Goal: Task Accomplishment & Management: Use online tool/utility

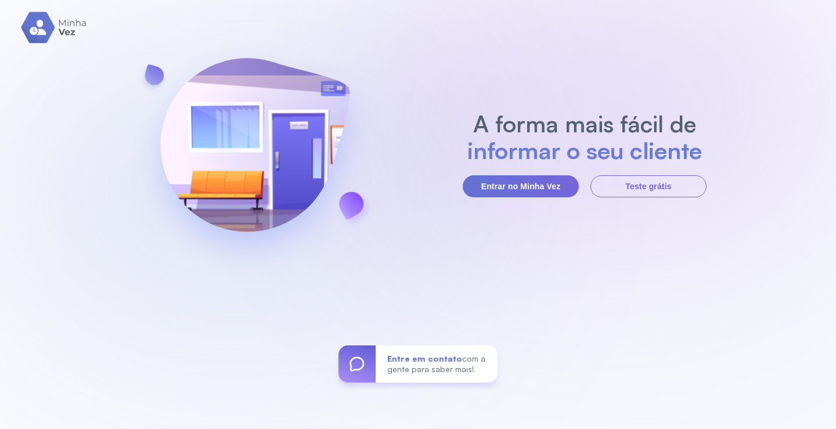
click at [539, 199] on div "A forma mais fácil de informar o seu cliente Entrar no Minha Vez Teste grátis E…" at bounding box center [418, 214] width 836 height 429
click at [541, 191] on button "Entrar no Minha Vez" at bounding box center [521, 186] width 116 height 22
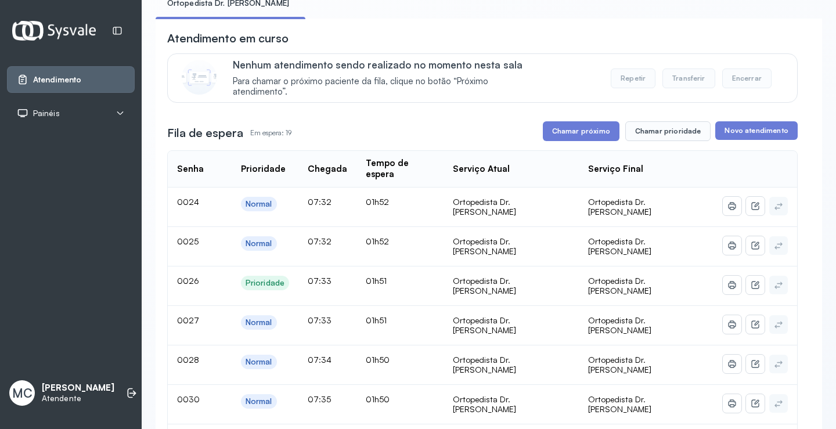
scroll to position [174, 0]
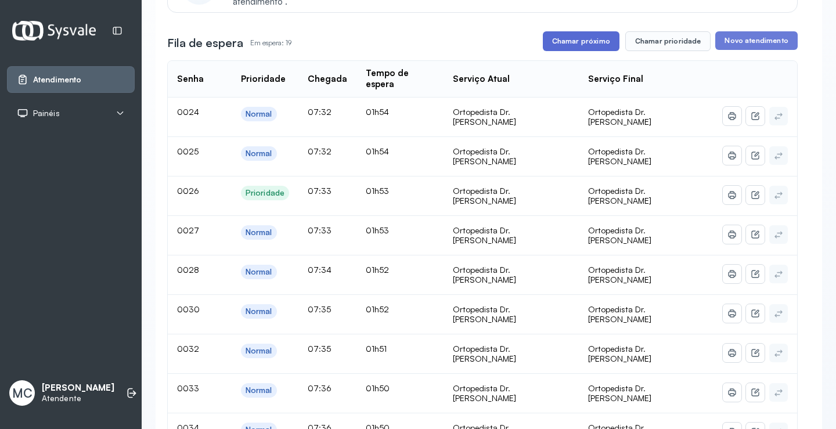
click at [605, 44] on button "Chamar próximo" at bounding box center [581, 41] width 77 height 20
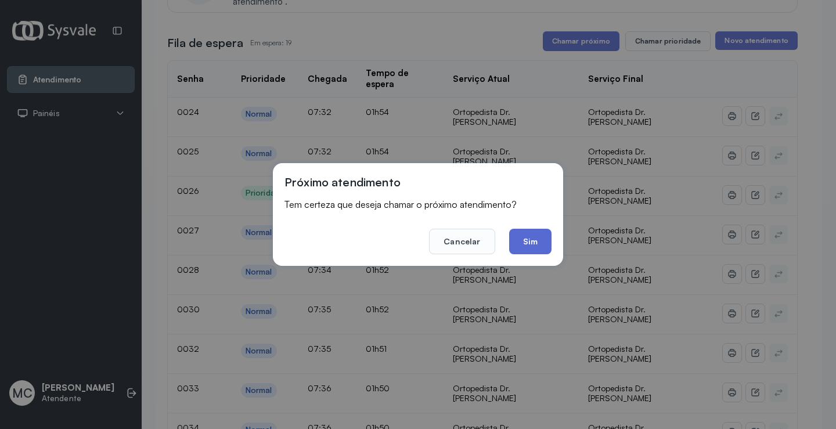
click at [542, 237] on button "Sim" at bounding box center [530, 242] width 42 height 26
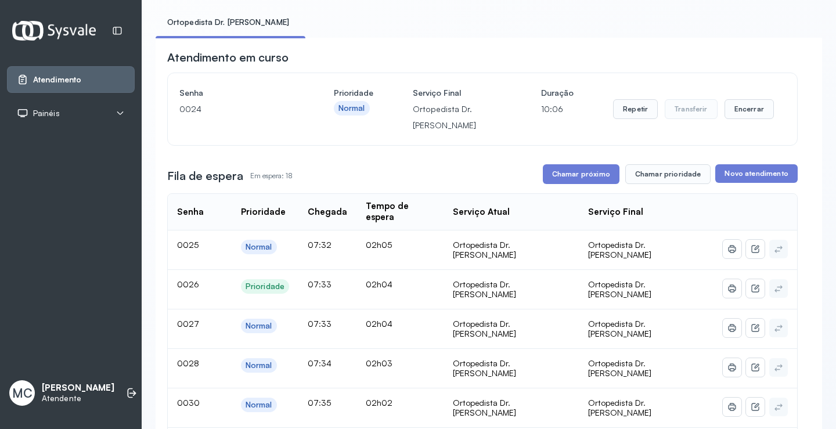
scroll to position [58, 0]
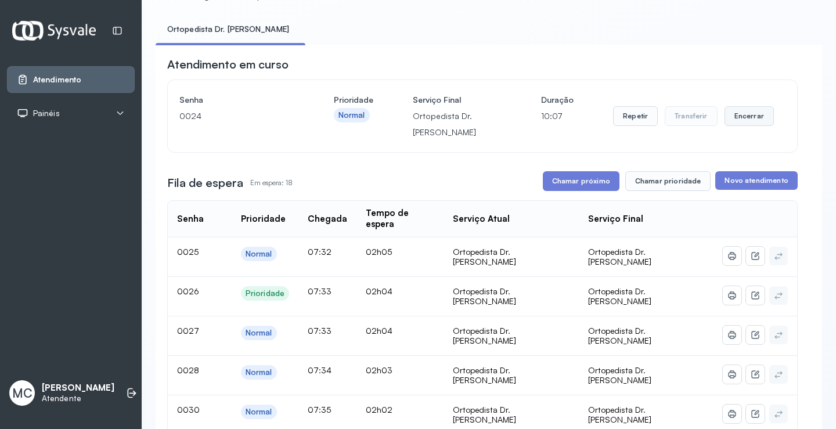
click at [751, 116] on button "Encerrar" at bounding box center [749, 116] width 49 height 20
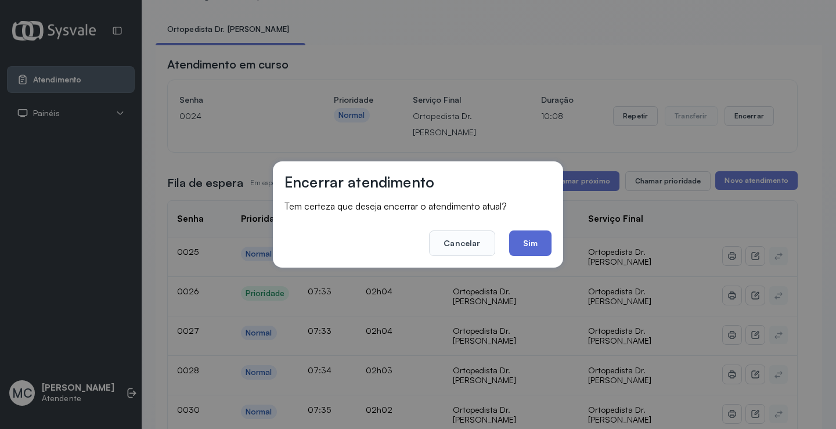
click at [534, 243] on button "Sim" at bounding box center [530, 244] width 42 height 26
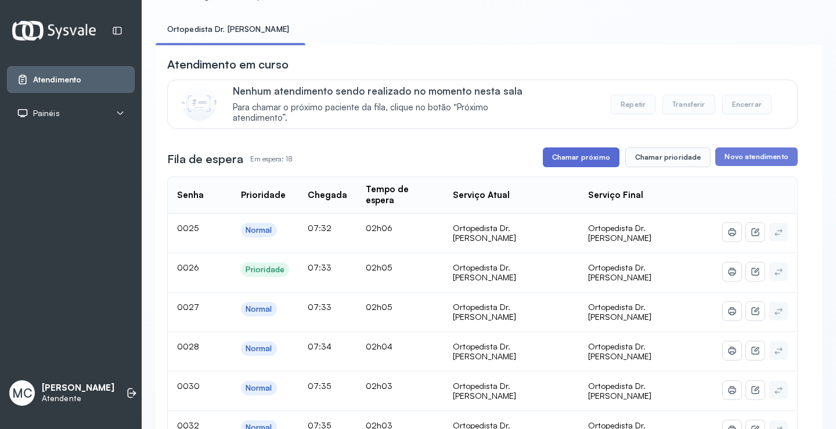
click at [561, 151] on button "Chamar próximo" at bounding box center [581, 158] width 77 height 20
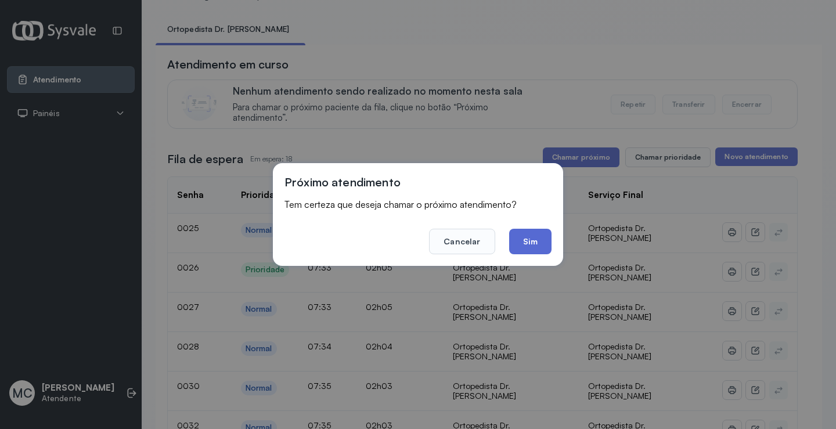
click at [534, 250] on button "Sim" at bounding box center [530, 242] width 42 height 26
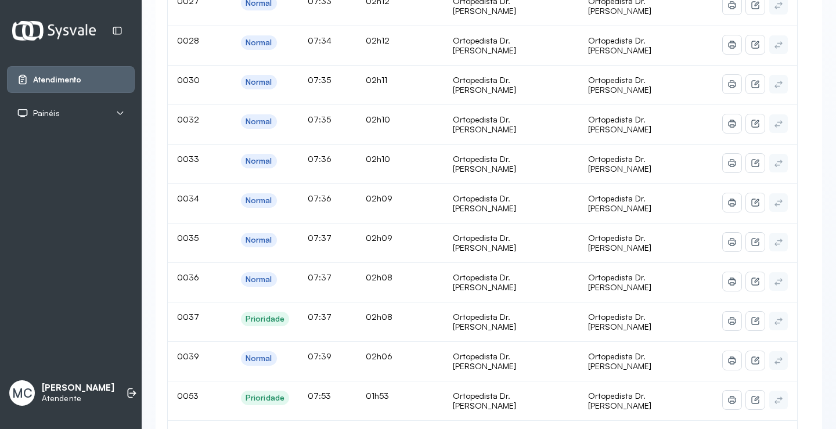
scroll to position [0, 0]
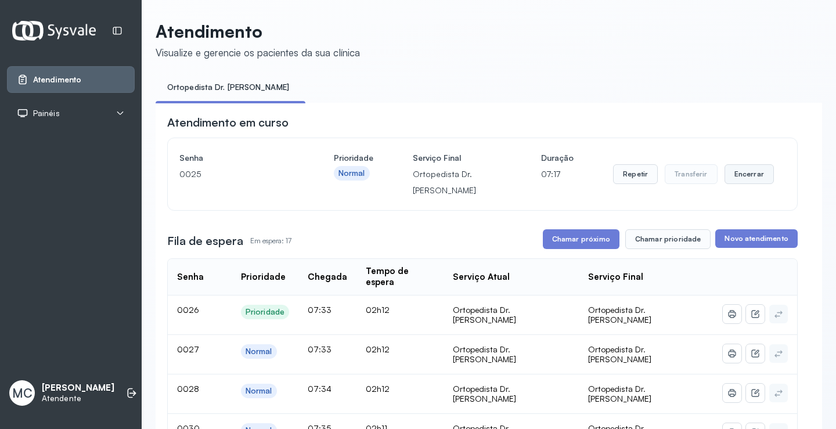
click at [742, 174] on button "Encerrar" at bounding box center [749, 174] width 49 height 20
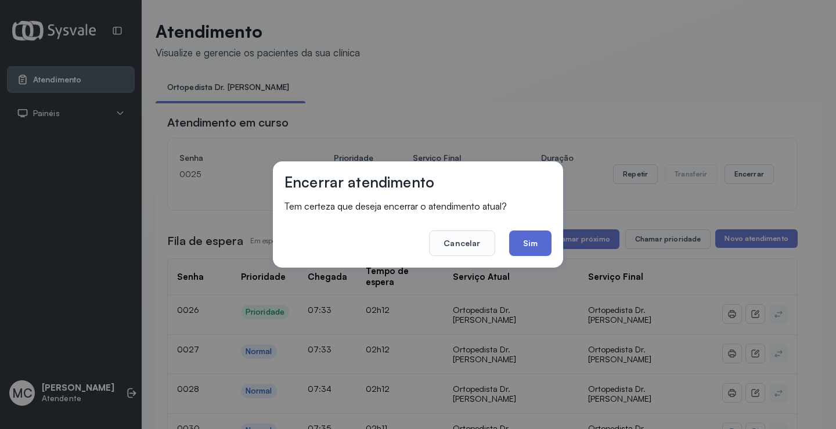
click at [534, 252] on button "Sim" at bounding box center [530, 244] width 42 height 26
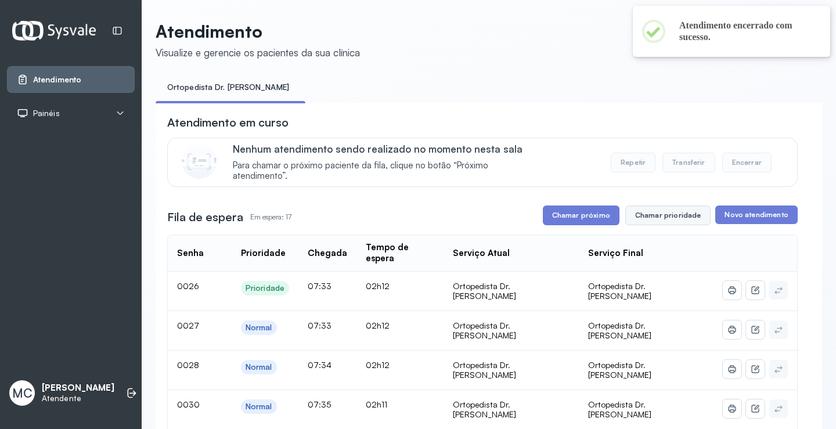
click at [665, 222] on button "Chamar prioridade" at bounding box center [669, 216] width 86 height 20
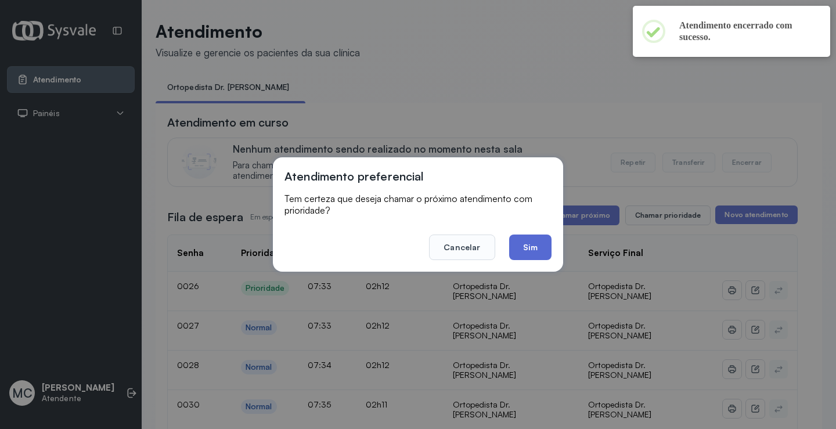
click at [540, 247] on button "Sim" at bounding box center [530, 248] width 42 height 26
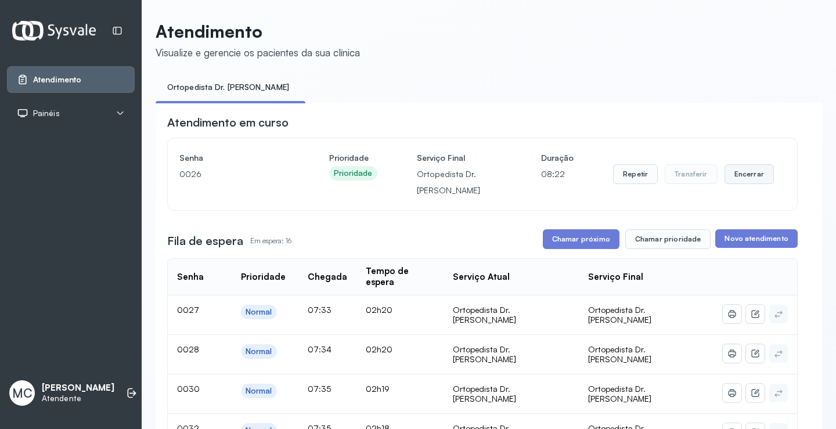
click at [746, 174] on button "Encerrar" at bounding box center [749, 174] width 49 height 20
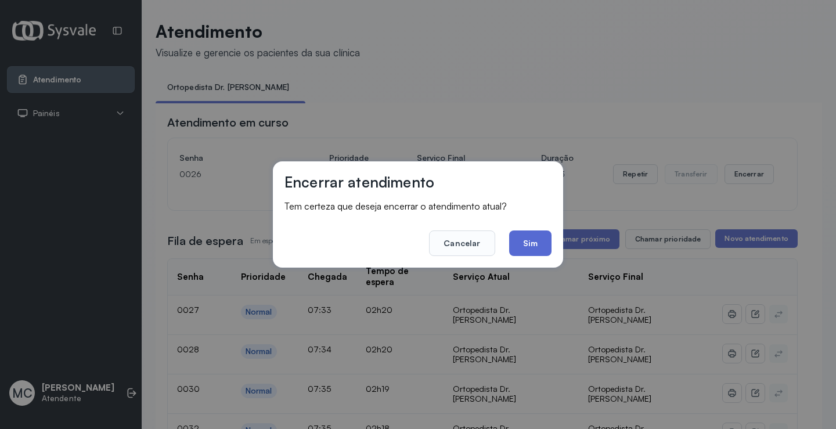
click at [540, 245] on button "Sim" at bounding box center [530, 244] width 42 height 26
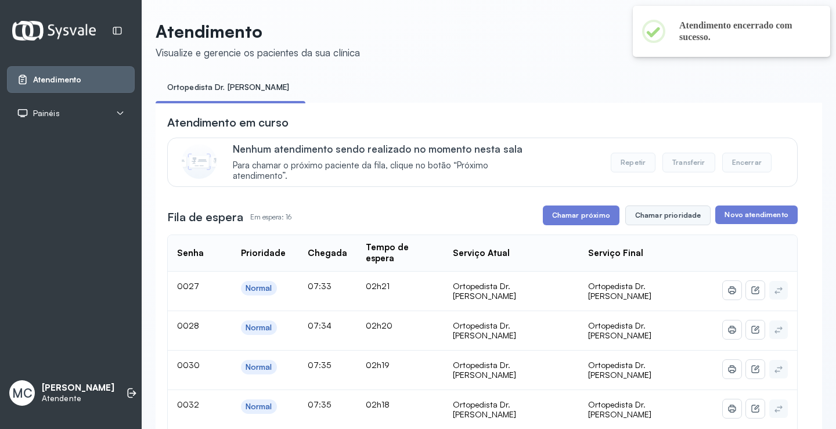
click at [665, 225] on button "Chamar prioridade" at bounding box center [669, 216] width 86 height 20
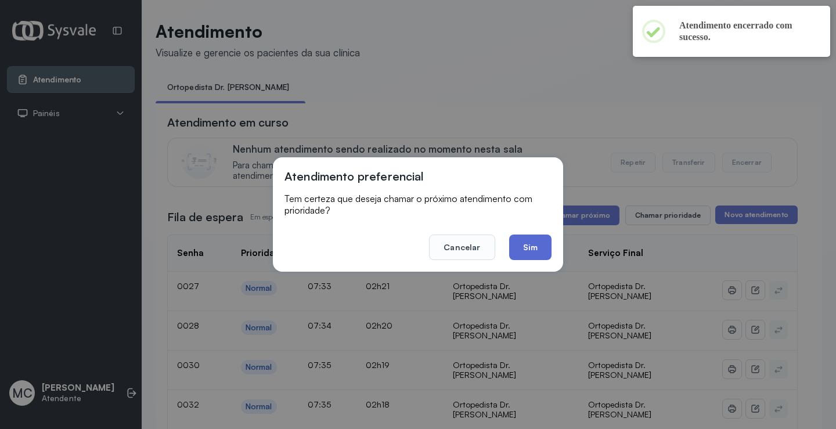
click at [540, 253] on button "Sim" at bounding box center [530, 248] width 42 height 26
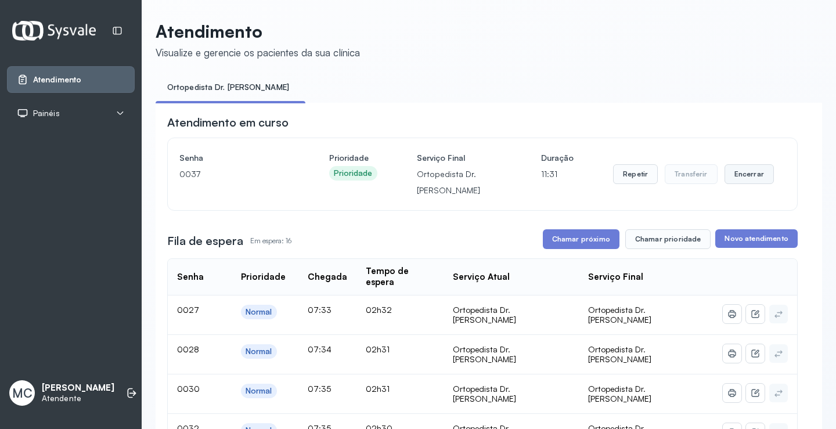
click at [734, 177] on button "Encerrar" at bounding box center [749, 174] width 49 height 20
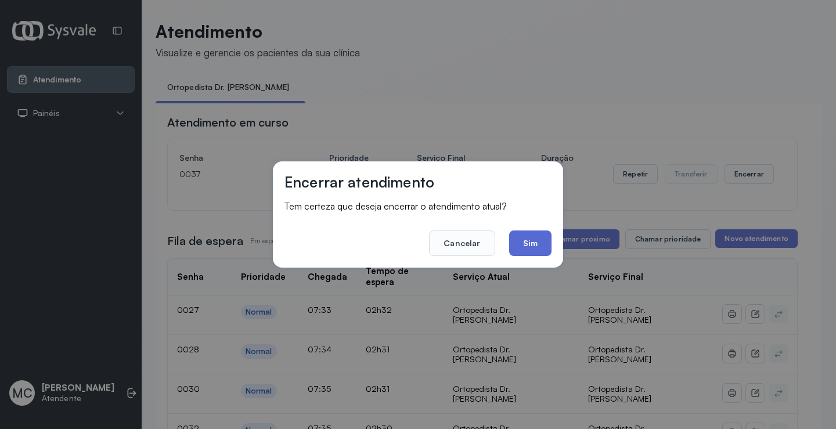
click at [527, 238] on button "Sim" at bounding box center [530, 244] width 42 height 26
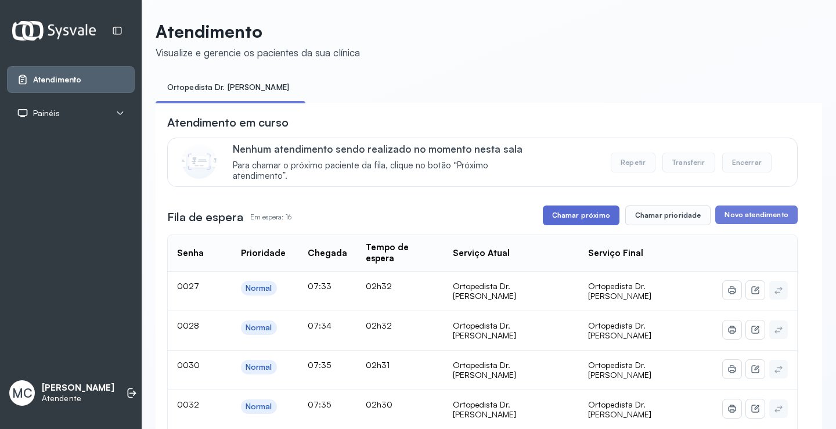
click at [583, 214] on button "Chamar próximo" at bounding box center [581, 216] width 77 height 20
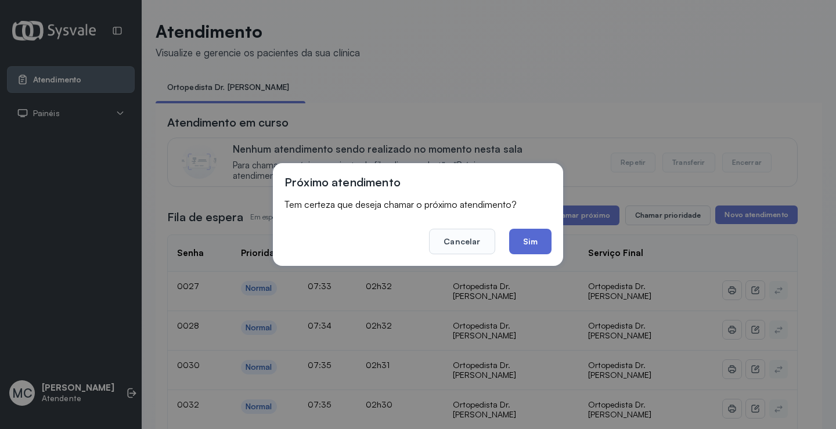
click at [526, 240] on button "Sim" at bounding box center [530, 242] width 42 height 26
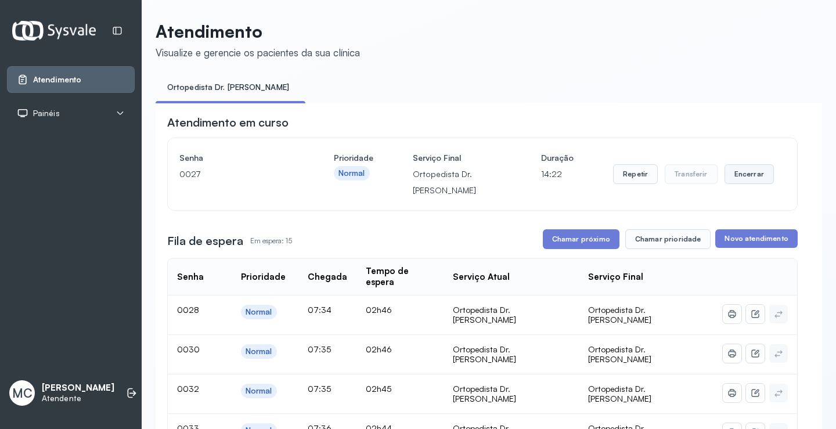
click at [755, 176] on button "Encerrar" at bounding box center [749, 174] width 49 height 20
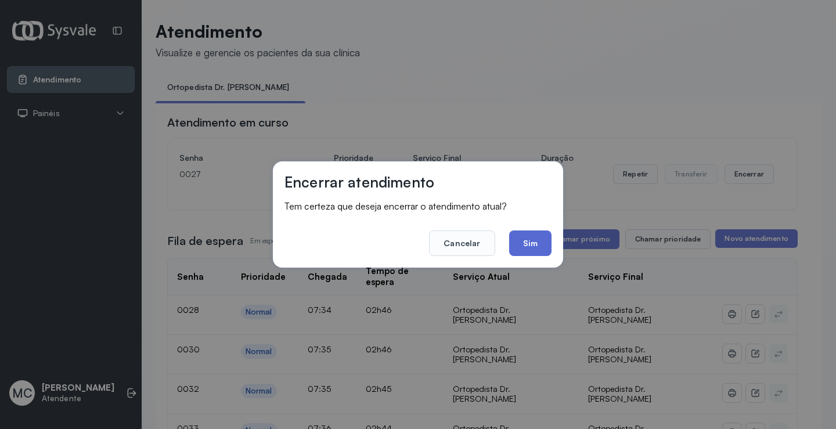
click at [543, 243] on button "Sim" at bounding box center [530, 244] width 42 height 26
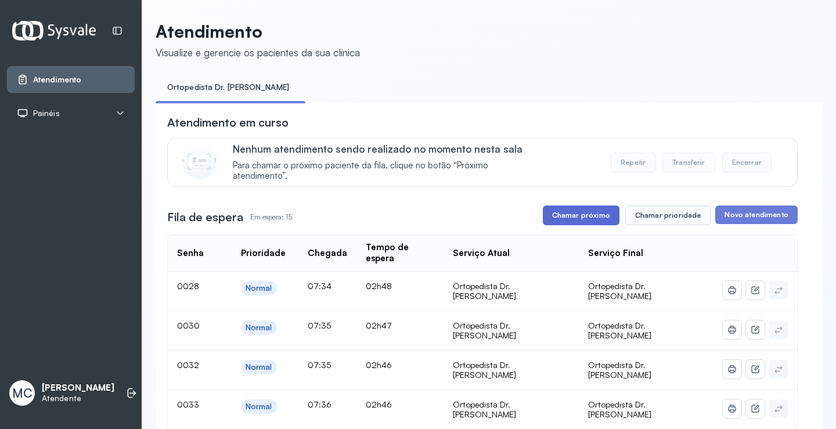
click at [593, 225] on button "Chamar próximo" at bounding box center [581, 216] width 77 height 20
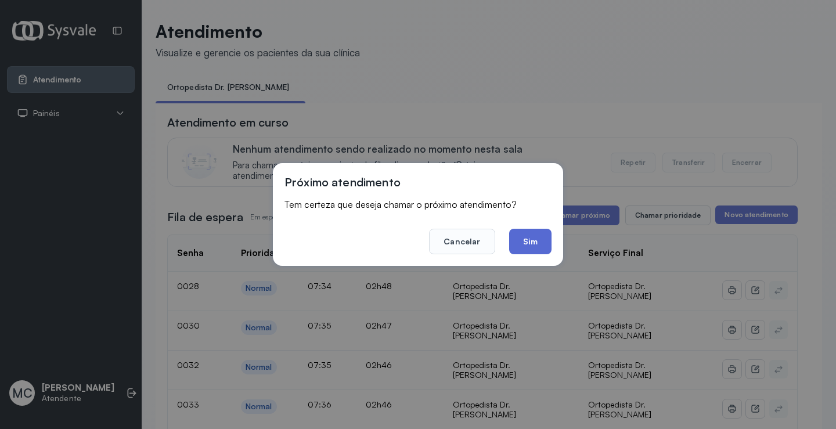
click at [529, 245] on button "Sim" at bounding box center [530, 242] width 42 height 26
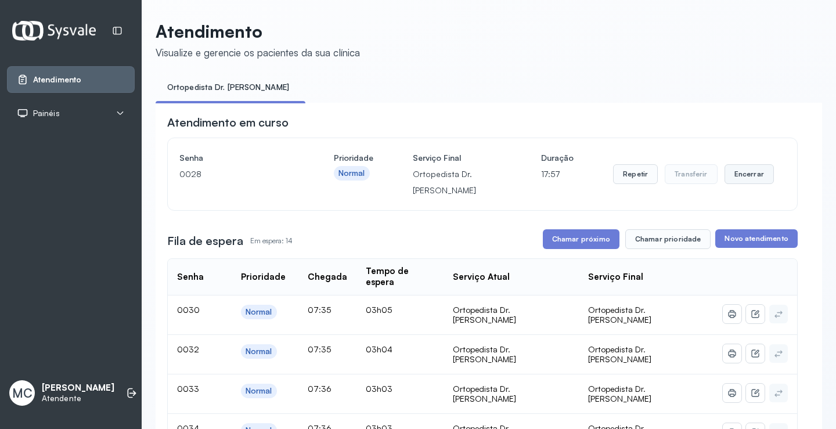
click at [741, 182] on button "Encerrar" at bounding box center [749, 174] width 49 height 20
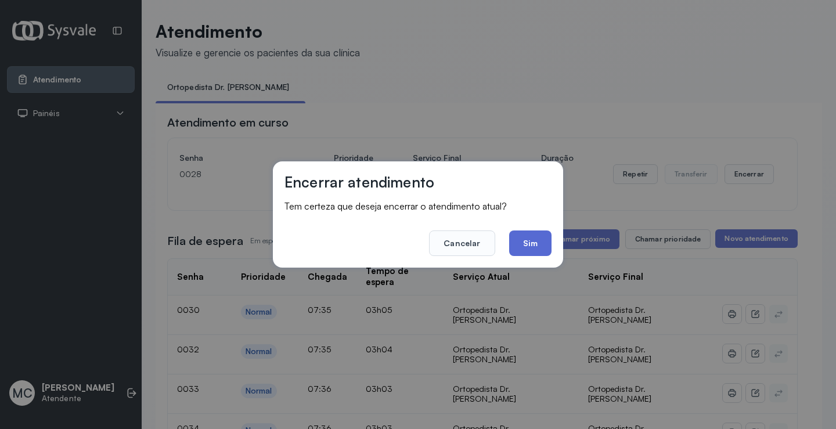
click at [523, 245] on button "Sim" at bounding box center [530, 244] width 42 height 26
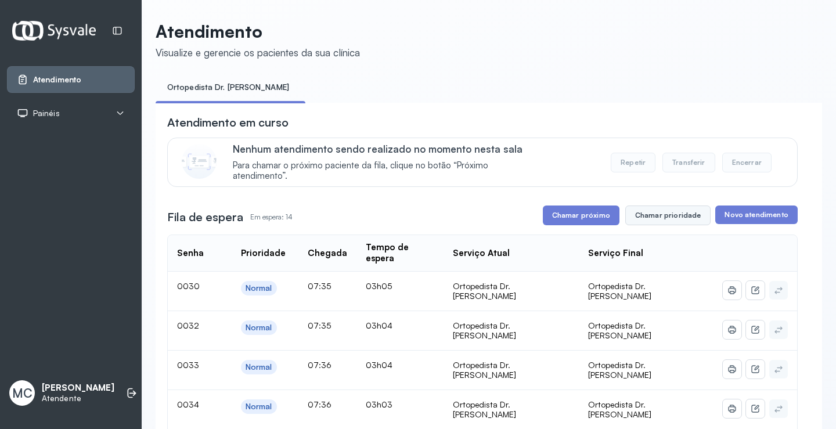
click at [646, 221] on button "Chamar prioridade" at bounding box center [669, 216] width 86 height 20
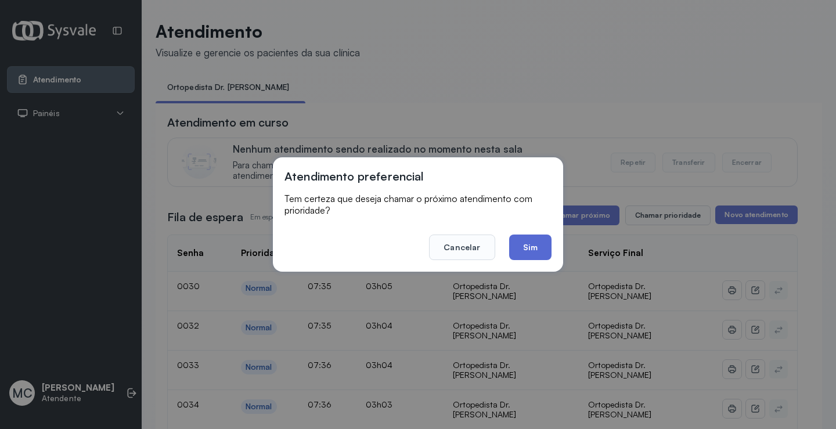
click at [533, 243] on button "Sim" at bounding box center [530, 248] width 42 height 26
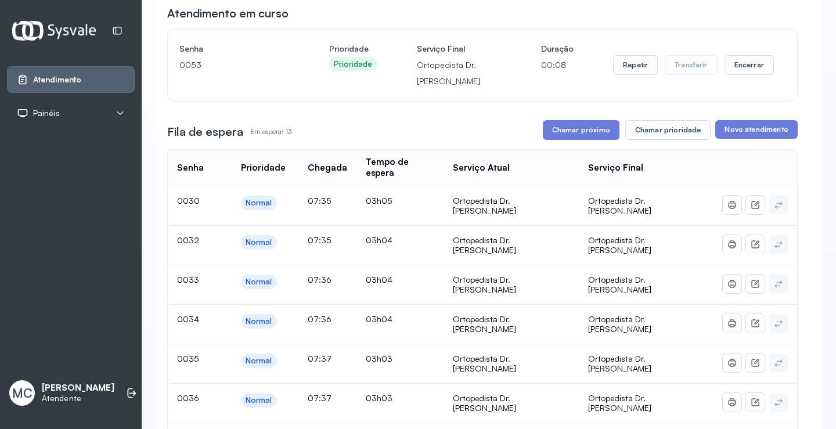
scroll to position [116, 0]
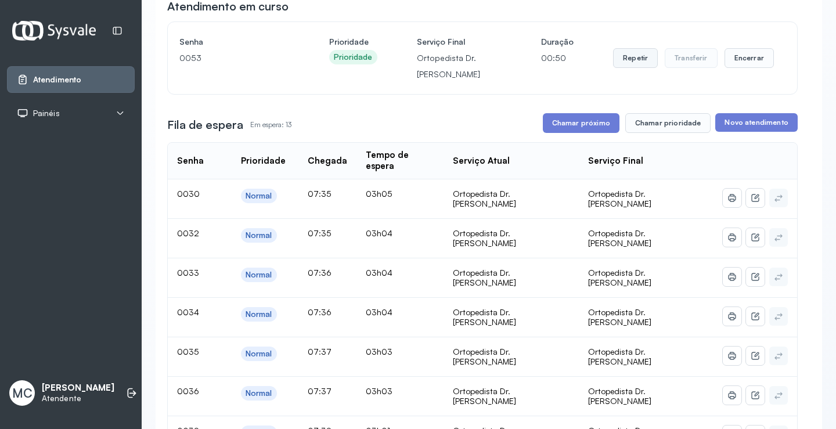
click at [619, 67] on button "Repetir" at bounding box center [635, 58] width 45 height 20
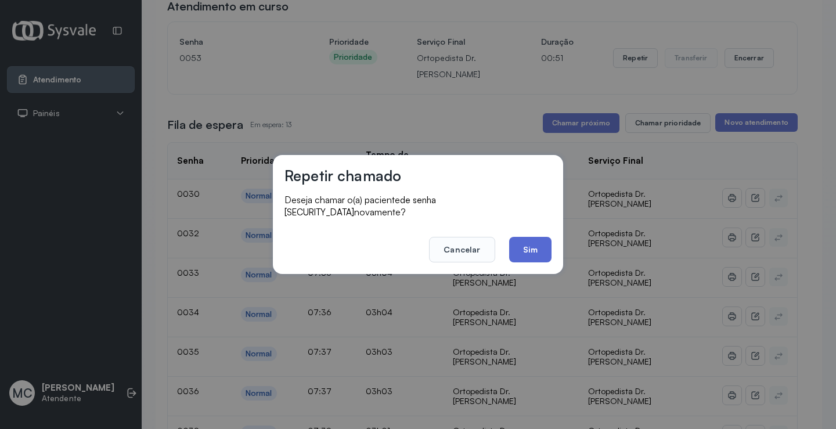
click at [532, 241] on button "Sim" at bounding box center [530, 250] width 42 height 26
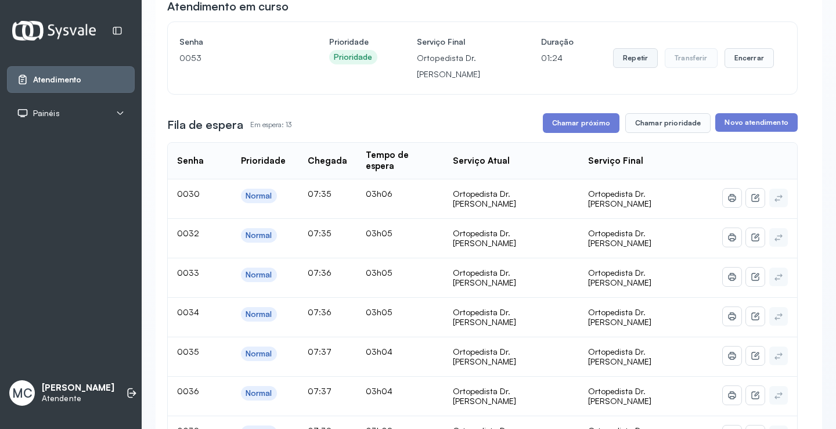
click at [616, 66] on button "Repetir" at bounding box center [635, 58] width 45 height 20
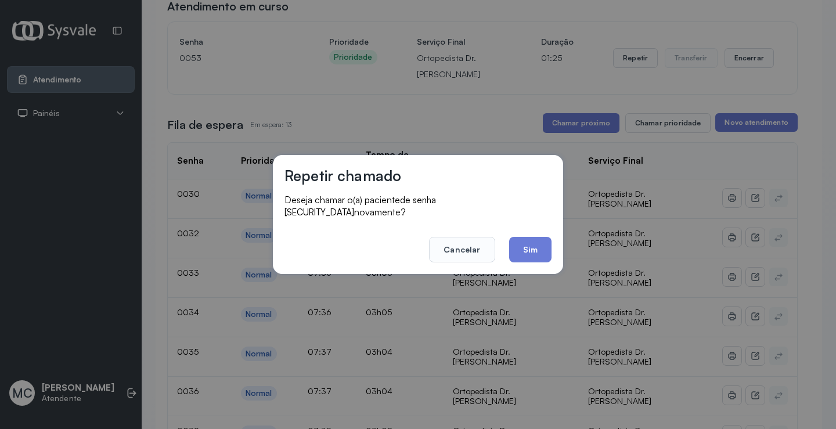
click at [541, 258] on div "Repetir chamado Deseja chamar o(a) paciente de senha 0053 novamente? Cancelar S…" at bounding box center [418, 214] width 290 height 119
click at [543, 250] on button "Sim" at bounding box center [530, 250] width 42 height 26
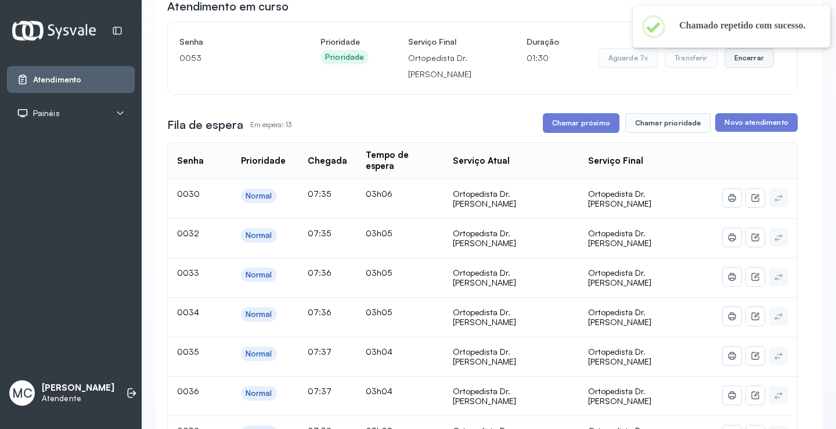
click at [746, 67] on button "Encerrar" at bounding box center [749, 58] width 49 height 20
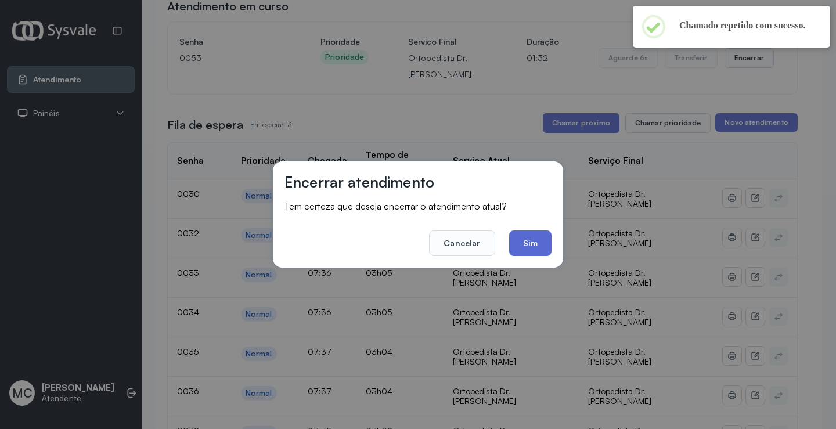
click at [536, 239] on button "Sim" at bounding box center [530, 244] width 42 height 26
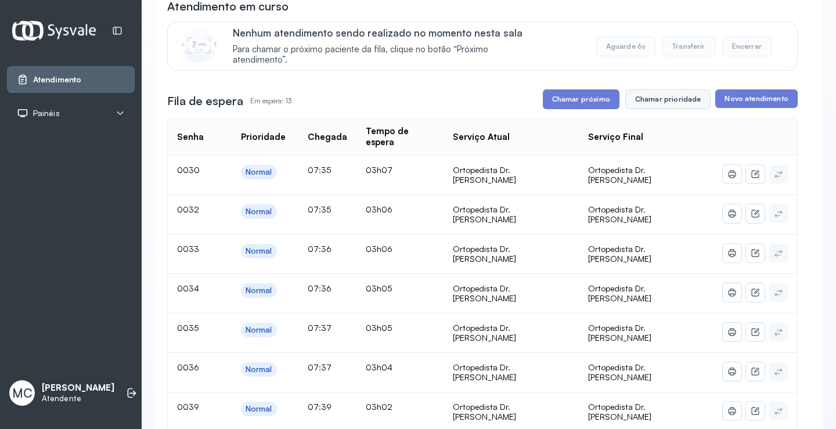
click at [645, 106] on button "Chamar prioridade" at bounding box center [669, 99] width 86 height 20
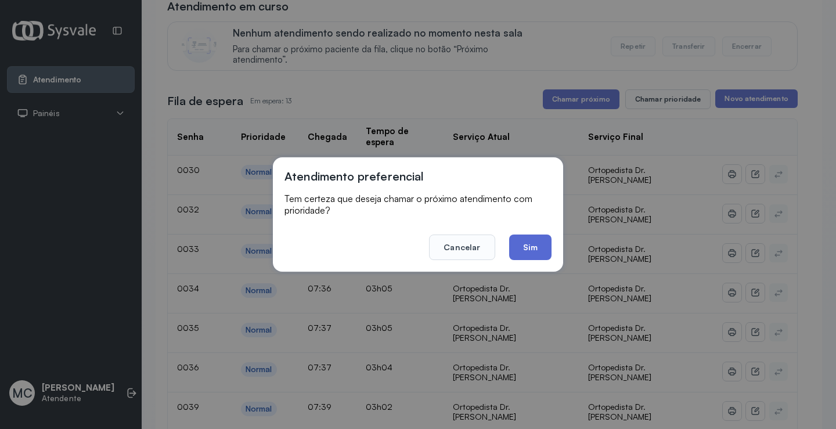
click at [525, 242] on button "Sim" at bounding box center [530, 248] width 42 height 26
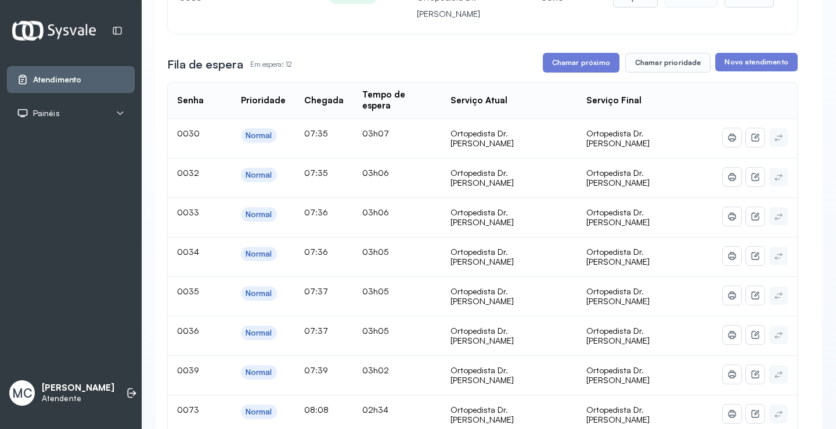
scroll to position [174, 0]
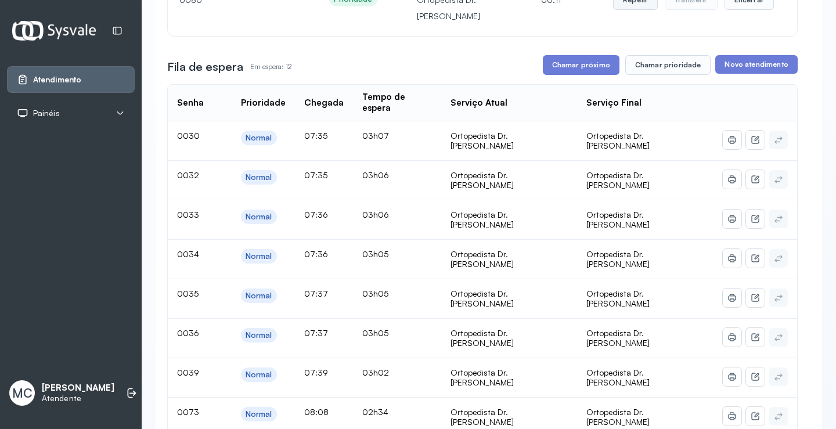
click at [614, 5] on button "Repetir" at bounding box center [635, 0] width 45 height 20
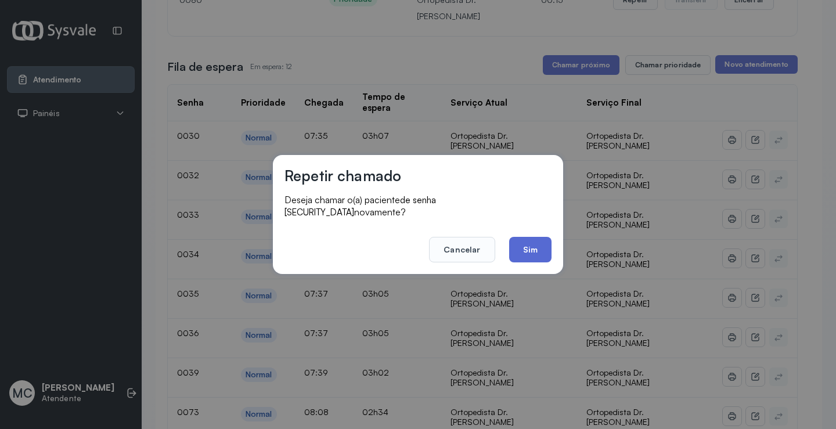
click at [520, 242] on button "Sim" at bounding box center [530, 250] width 42 height 26
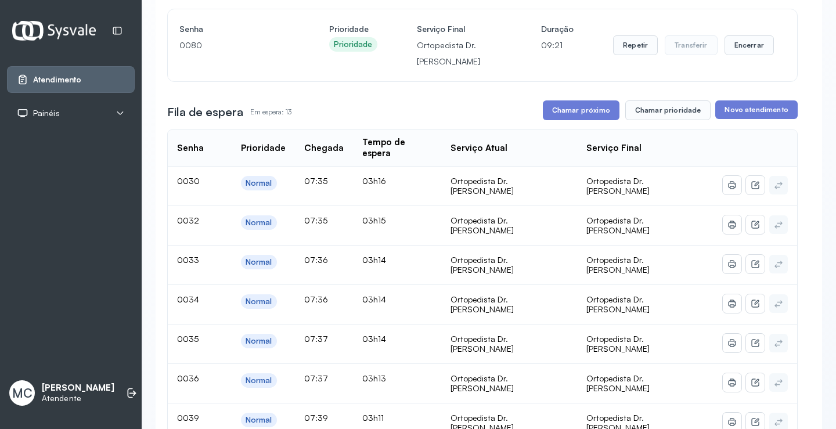
scroll to position [58, 0]
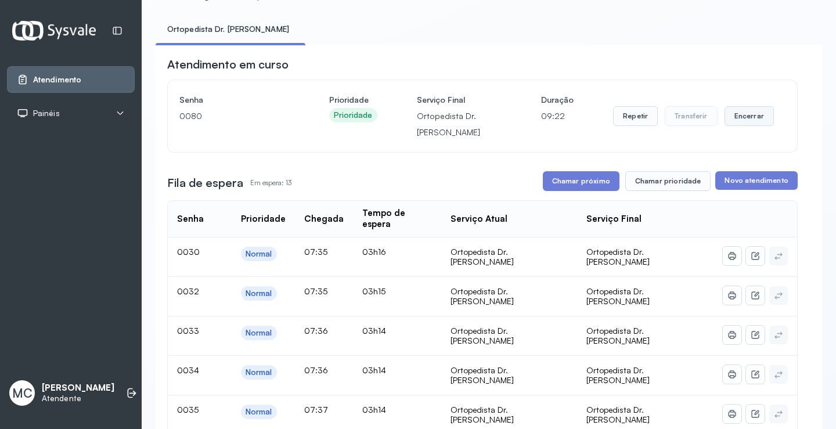
click at [728, 114] on button "Encerrar" at bounding box center [749, 116] width 49 height 20
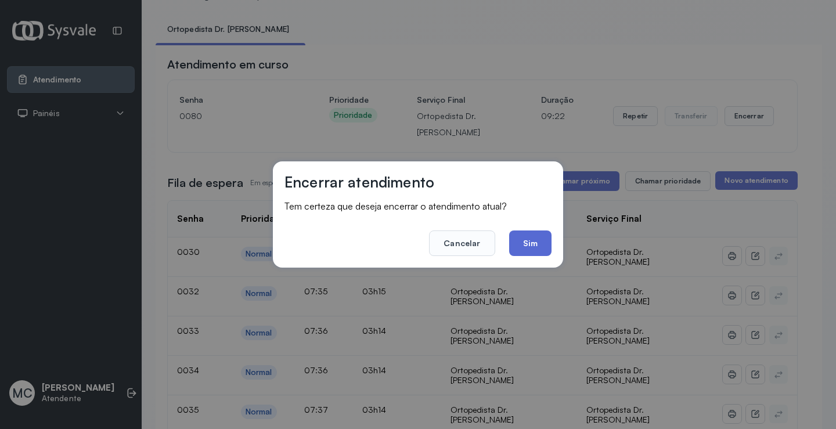
click at [536, 239] on button "Sim" at bounding box center [530, 244] width 42 height 26
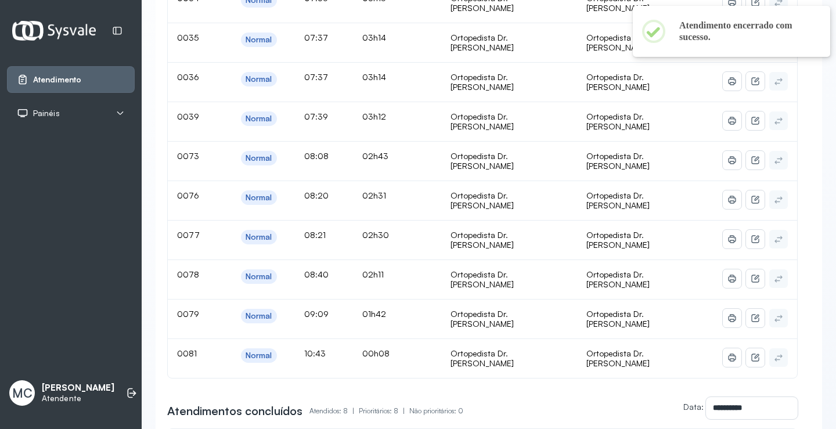
scroll to position [116, 0]
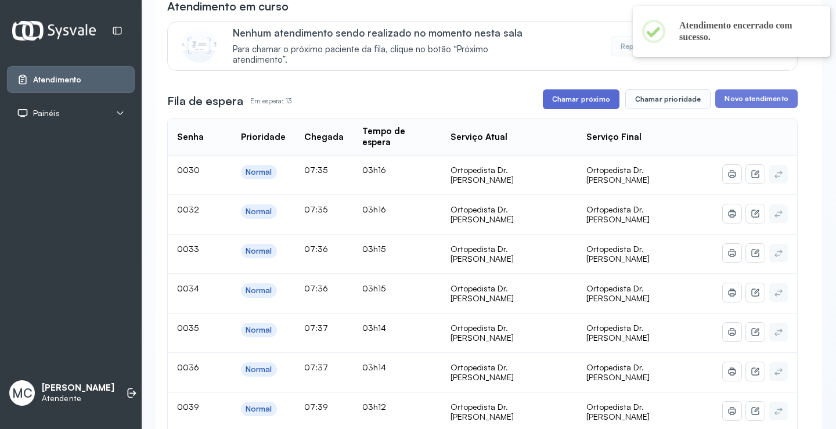
click at [587, 104] on button "Chamar próximo" at bounding box center [581, 99] width 77 height 20
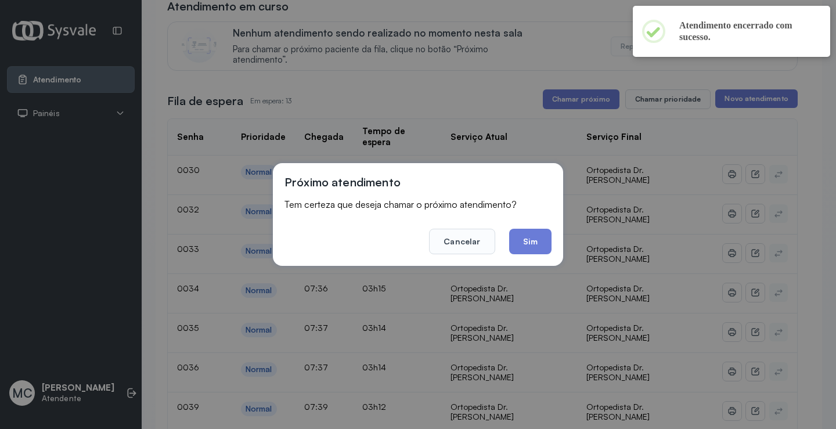
click at [530, 256] on div "Próximo atendimento Tem certeza que deseja chamar o próximo atendimento? Cancel…" at bounding box center [418, 214] width 290 height 103
click at [530, 253] on button "Sim" at bounding box center [530, 242] width 42 height 26
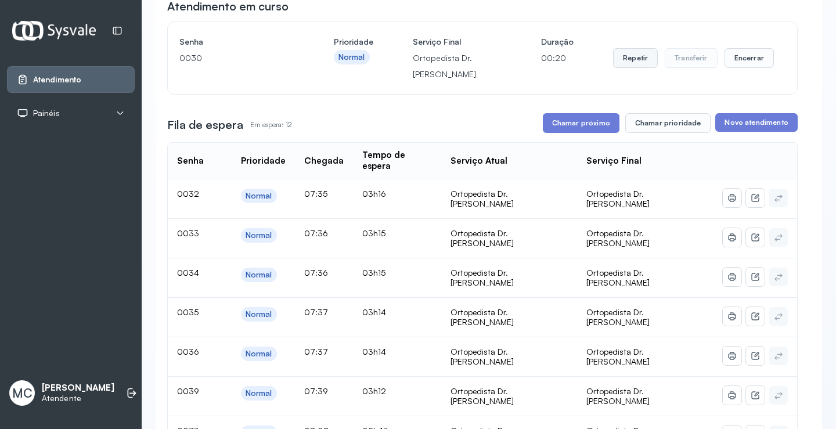
click at [630, 66] on button "Repetir" at bounding box center [635, 58] width 45 height 20
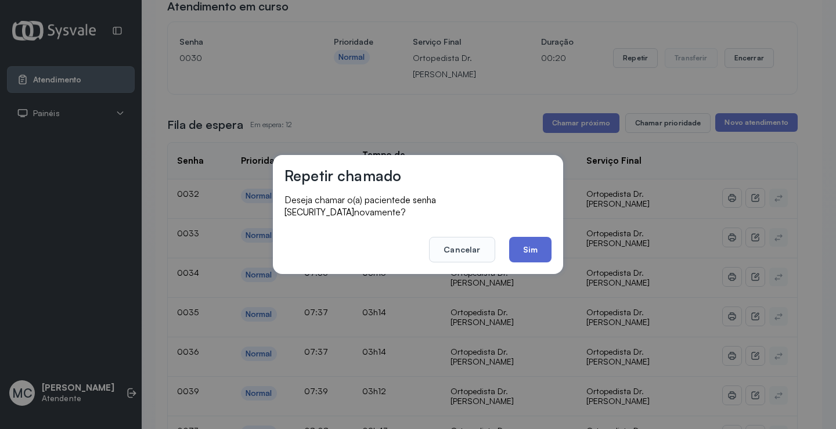
click at [521, 238] on button "Sim" at bounding box center [530, 250] width 42 height 26
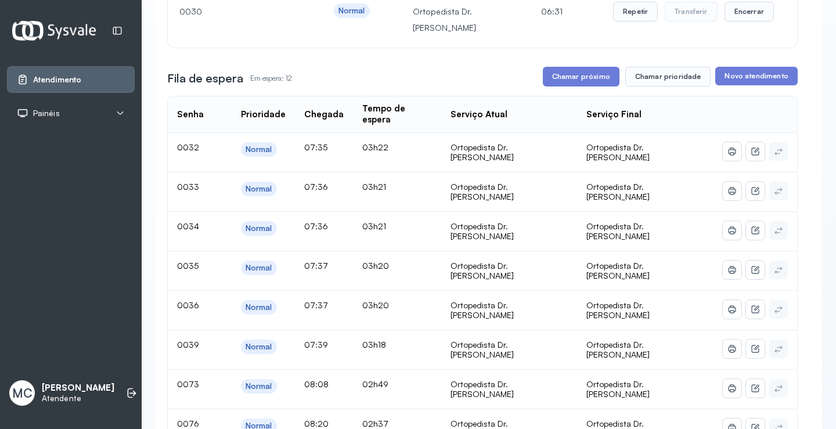
scroll to position [0, 0]
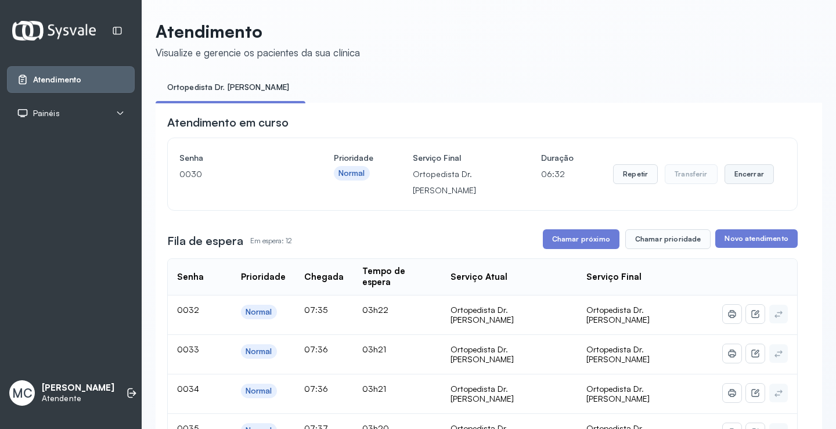
click at [737, 177] on button "Encerrar" at bounding box center [749, 174] width 49 height 20
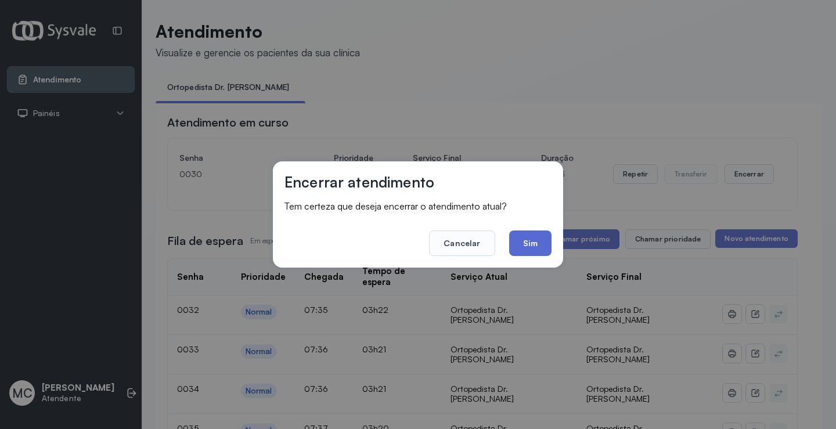
click at [530, 239] on button "Sim" at bounding box center [530, 244] width 42 height 26
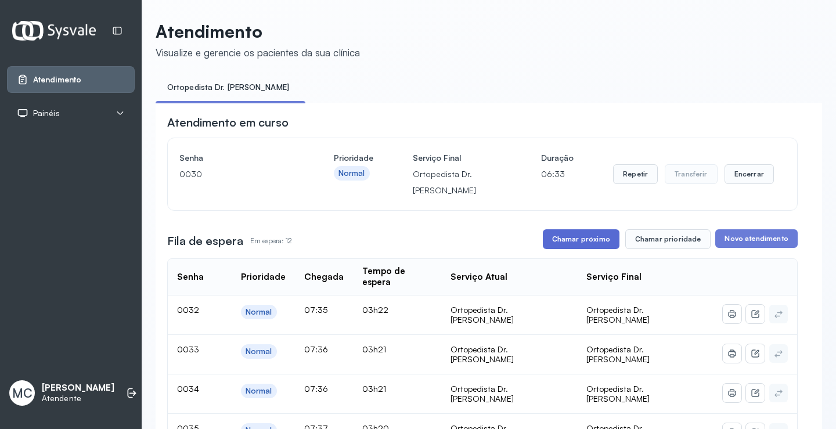
click at [567, 240] on button "Chamar próximo" at bounding box center [581, 239] width 77 height 20
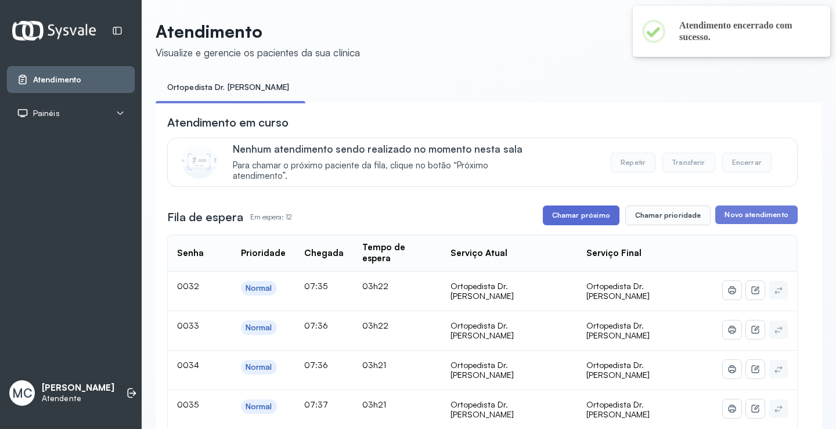
click at [590, 220] on button "Chamar próximo" at bounding box center [581, 216] width 77 height 20
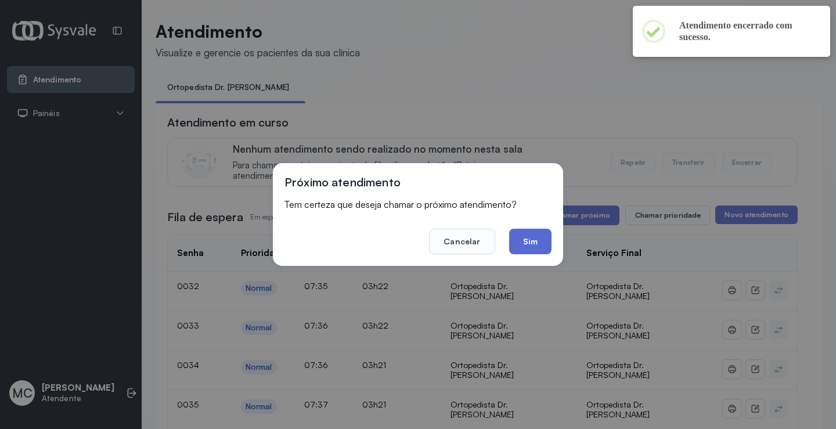
click at [530, 244] on button "Sim" at bounding box center [530, 242] width 42 height 26
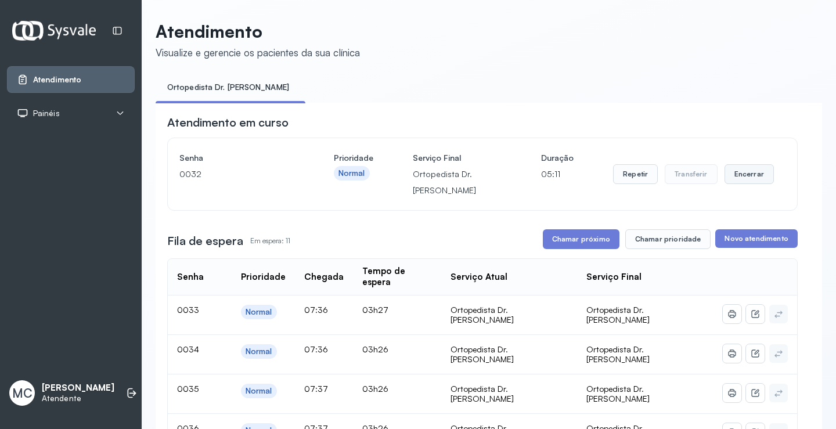
click at [734, 177] on button "Encerrar" at bounding box center [749, 174] width 49 height 20
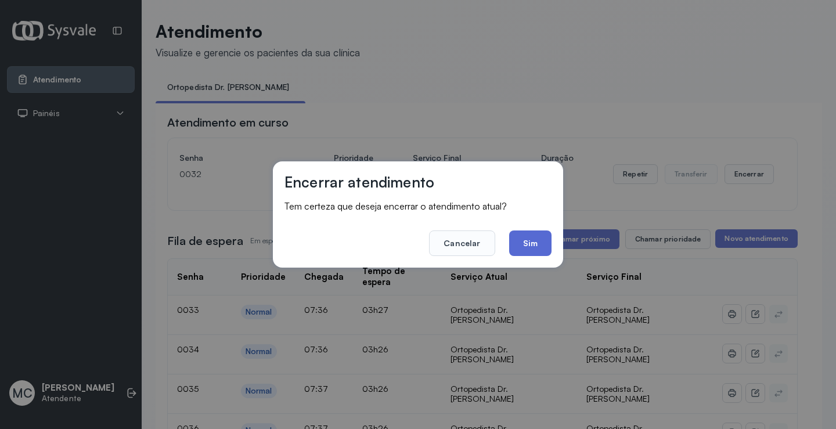
click at [523, 247] on button "Sim" at bounding box center [530, 244] width 42 height 26
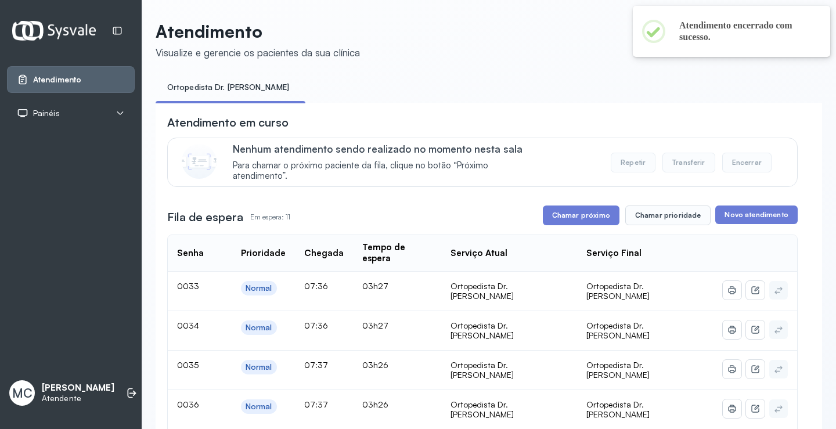
click at [581, 224] on button "Chamar próximo" at bounding box center [581, 216] width 77 height 20
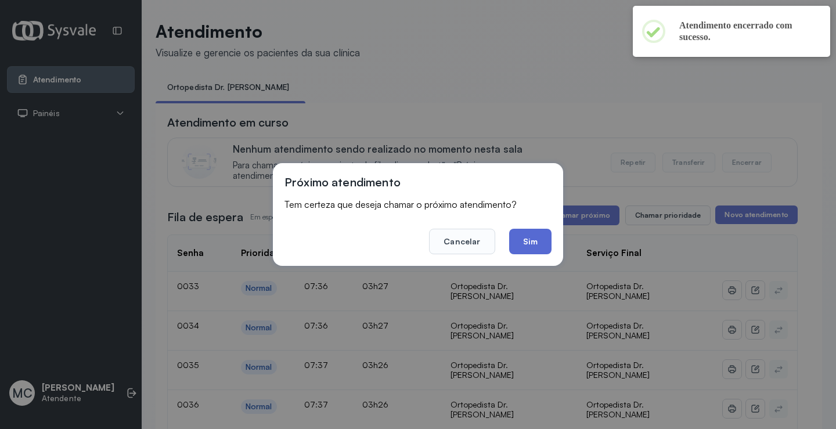
click at [528, 241] on button "Sim" at bounding box center [530, 242] width 42 height 26
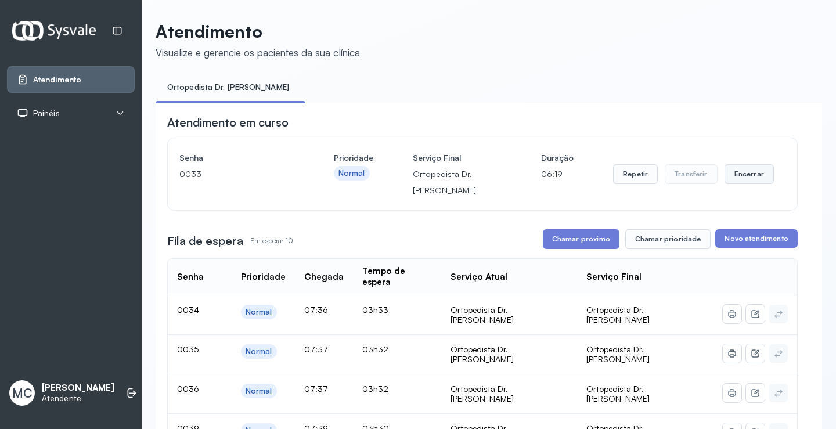
click at [744, 181] on button "Encerrar" at bounding box center [749, 174] width 49 height 20
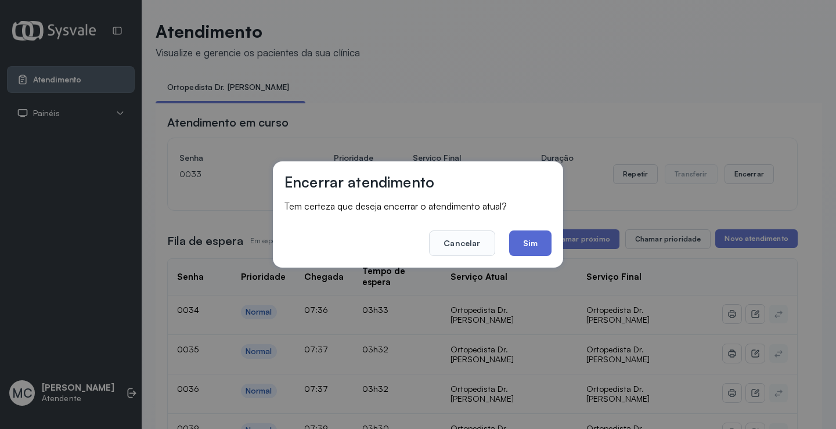
click at [544, 236] on button "Sim" at bounding box center [530, 244] width 42 height 26
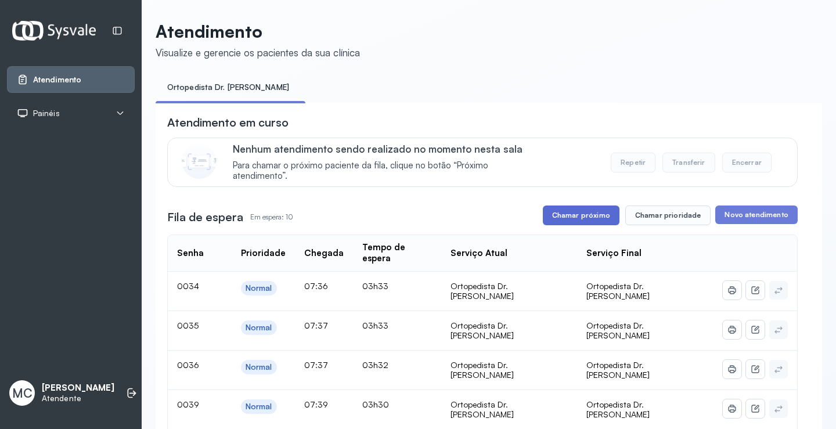
click at [601, 224] on button "Chamar próximo" at bounding box center [581, 216] width 77 height 20
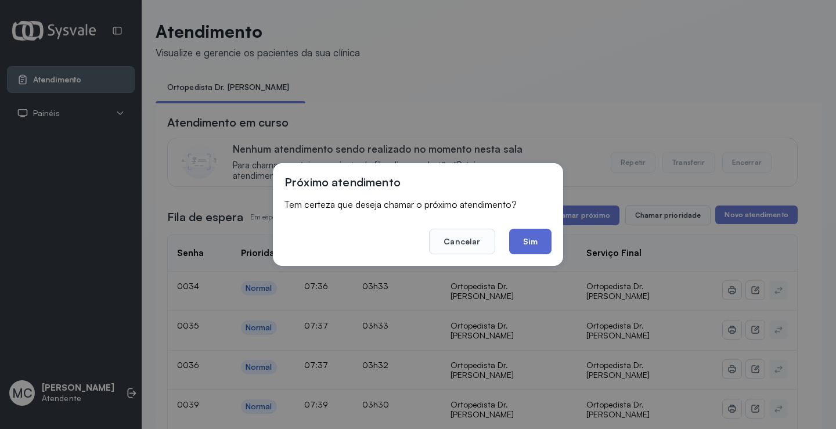
click at [543, 241] on button "Sim" at bounding box center [530, 242] width 42 height 26
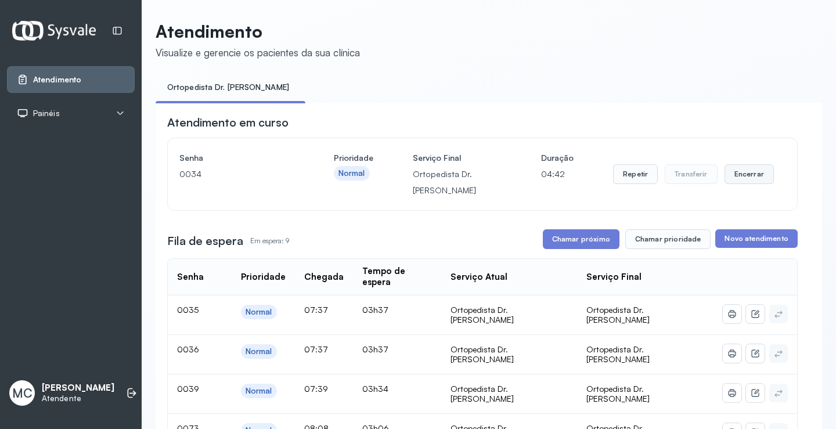
click at [735, 176] on button "Encerrar" at bounding box center [749, 174] width 49 height 20
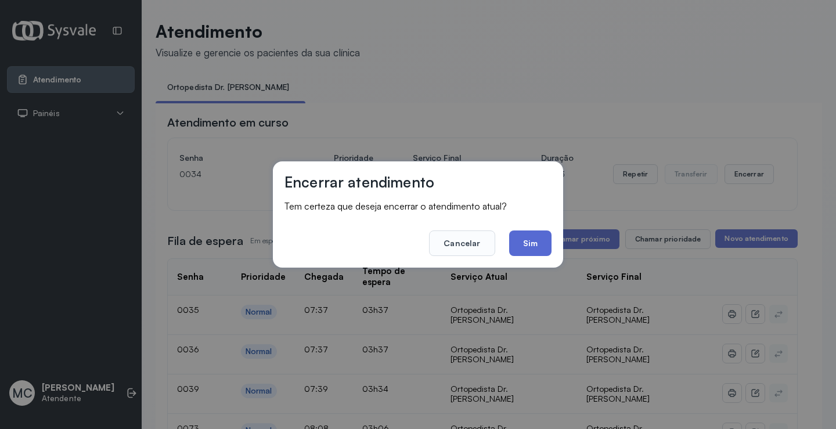
click at [525, 248] on button "Sim" at bounding box center [530, 244] width 42 height 26
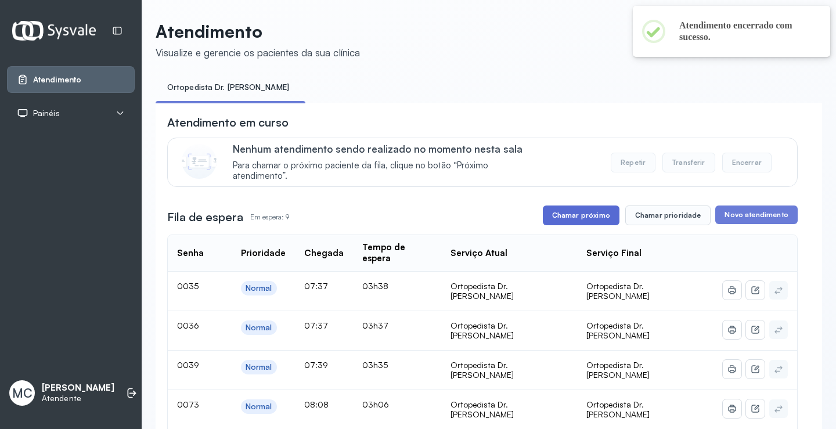
click at [572, 213] on button "Chamar próximo" at bounding box center [581, 216] width 77 height 20
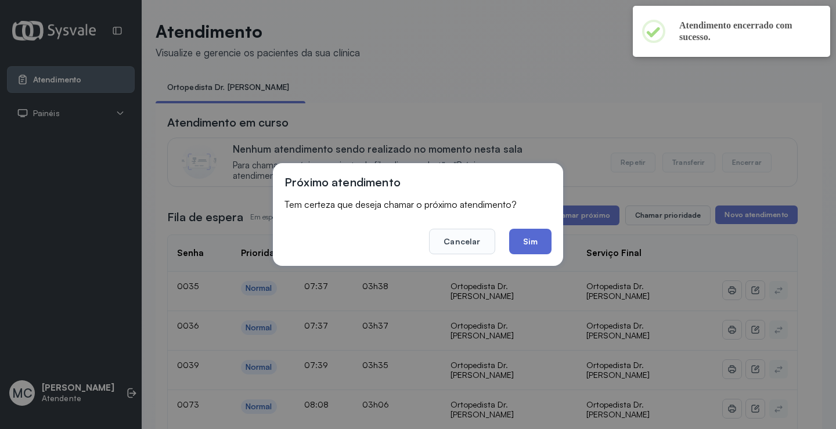
click at [536, 246] on button "Sim" at bounding box center [530, 242] width 42 height 26
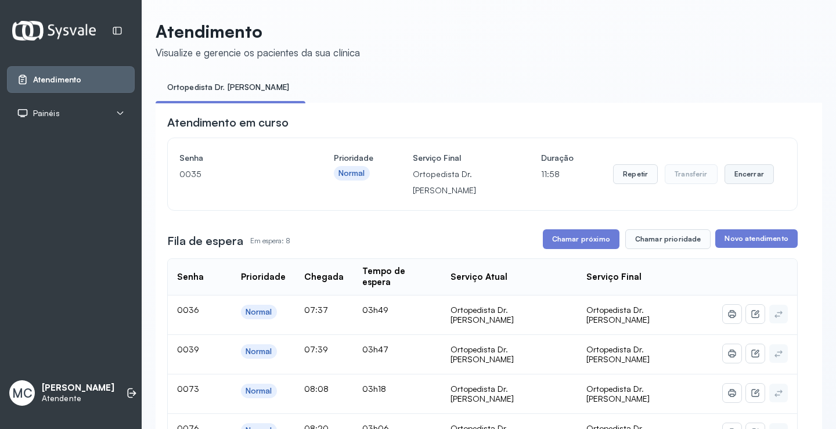
click at [742, 178] on button "Encerrar" at bounding box center [749, 174] width 49 height 20
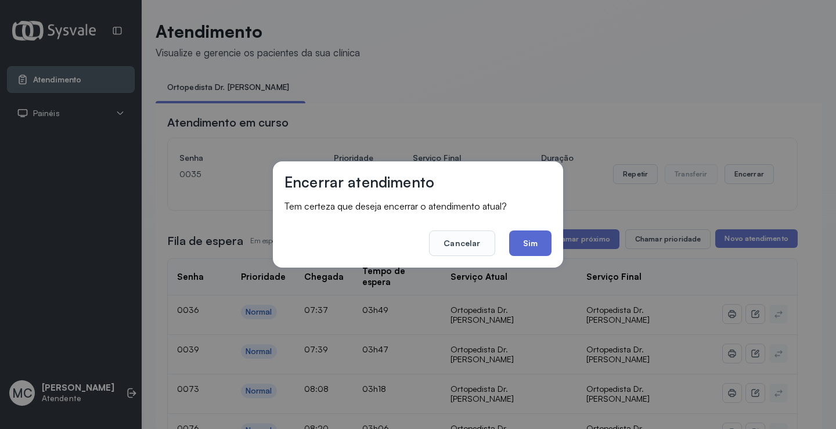
click at [548, 246] on button "Sim" at bounding box center [530, 244] width 42 height 26
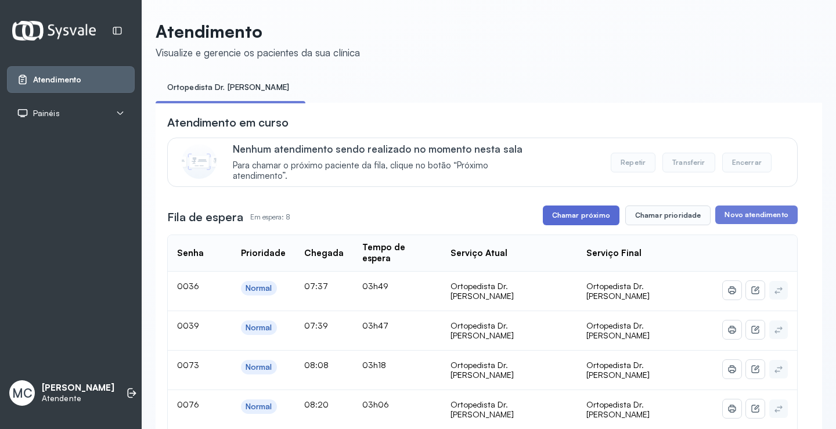
click at [552, 216] on button "Chamar próximo" at bounding box center [581, 216] width 77 height 20
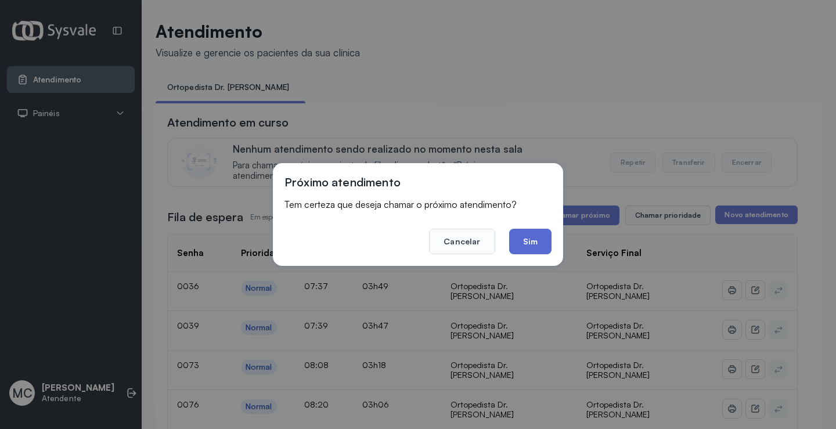
click at [517, 245] on button "Sim" at bounding box center [530, 242] width 42 height 26
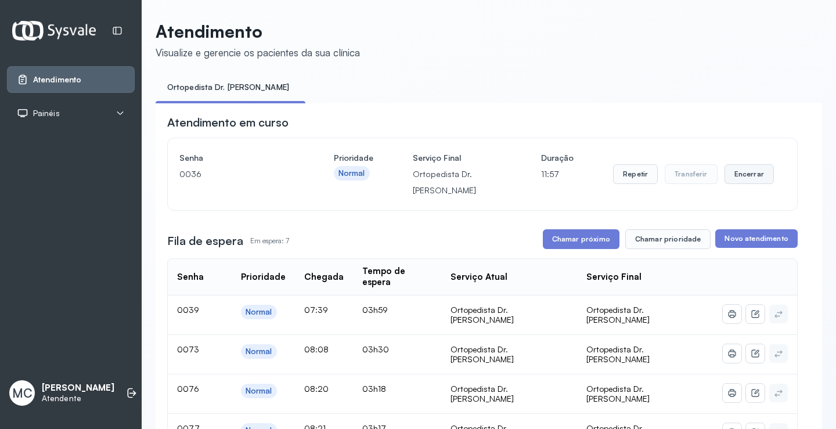
click at [728, 182] on button "Encerrar" at bounding box center [749, 174] width 49 height 20
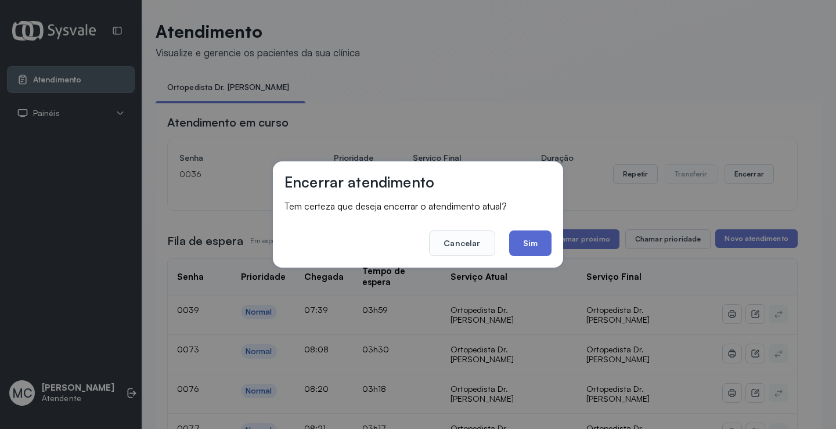
click at [540, 233] on button "Sim" at bounding box center [530, 244] width 42 height 26
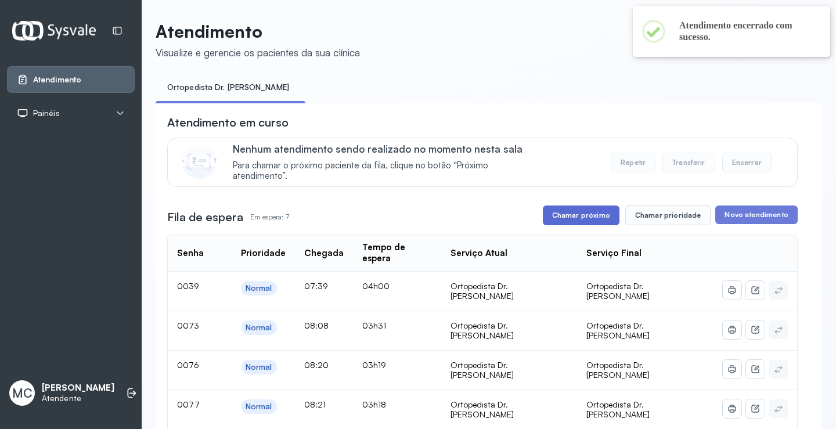
click at [579, 225] on button "Chamar próximo" at bounding box center [581, 216] width 77 height 20
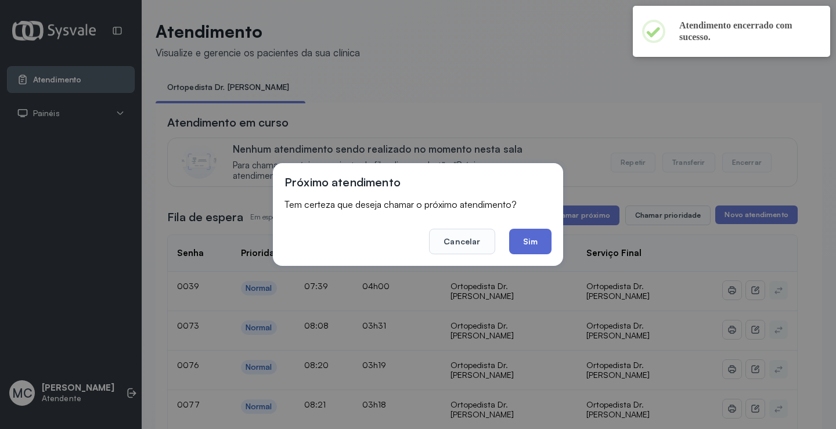
click at [545, 246] on button "Sim" at bounding box center [530, 242] width 42 height 26
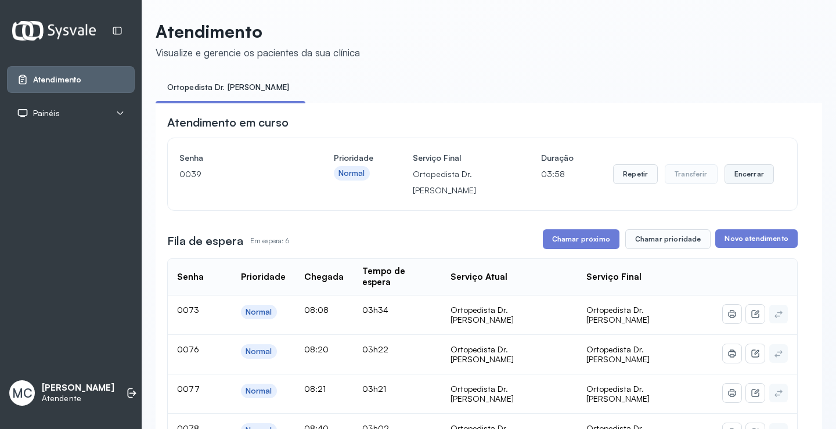
click at [753, 176] on button "Encerrar" at bounding box center [749, 174] width 49 height 20
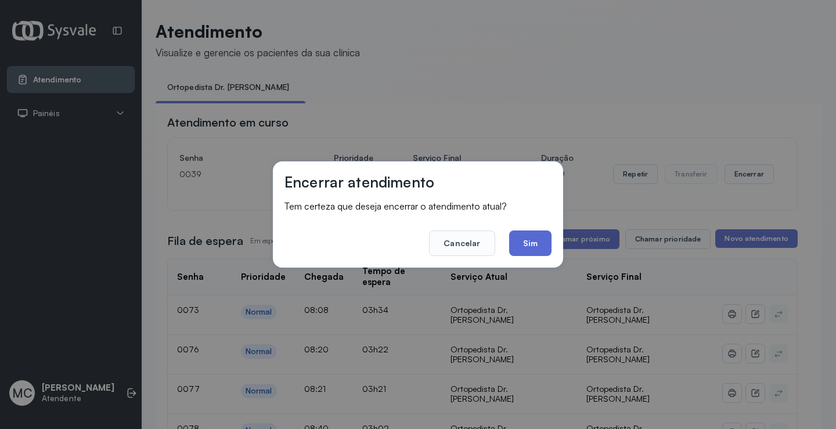
click at [521, 243] on button "Sim" at bounding box center [530, 244] width 42 height 26
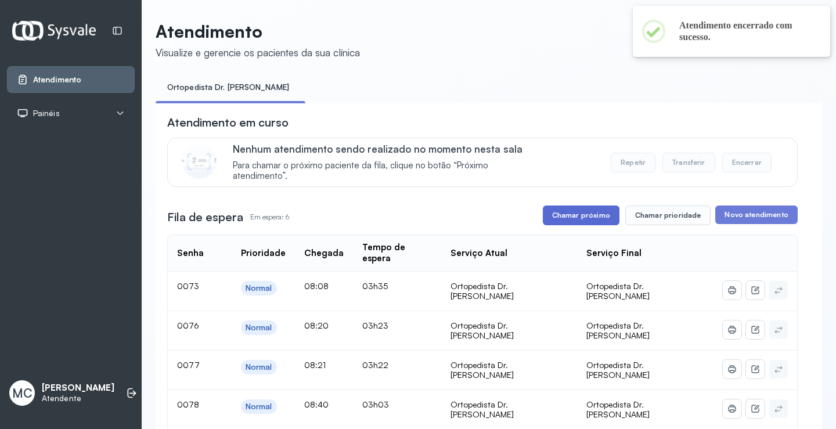
click at [569, 211] on button "Chamar próximo" at bounding box center [581, 216] width 77 height 20
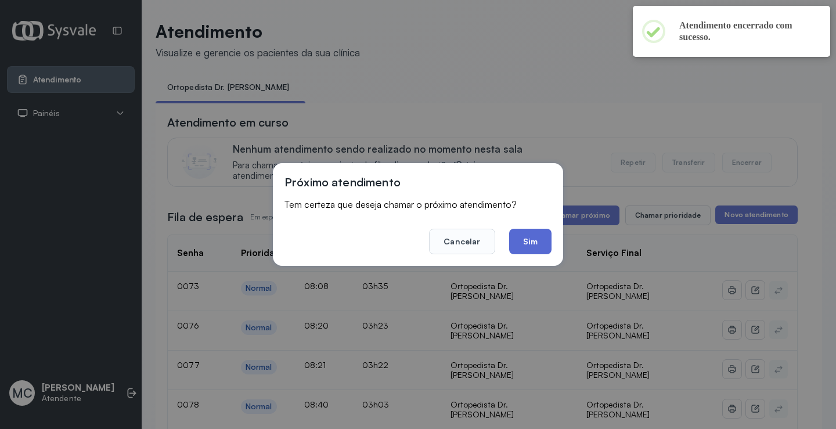
click at [538, 240] on button "Sim" at bounding box center [530, 242] width 42 height 26
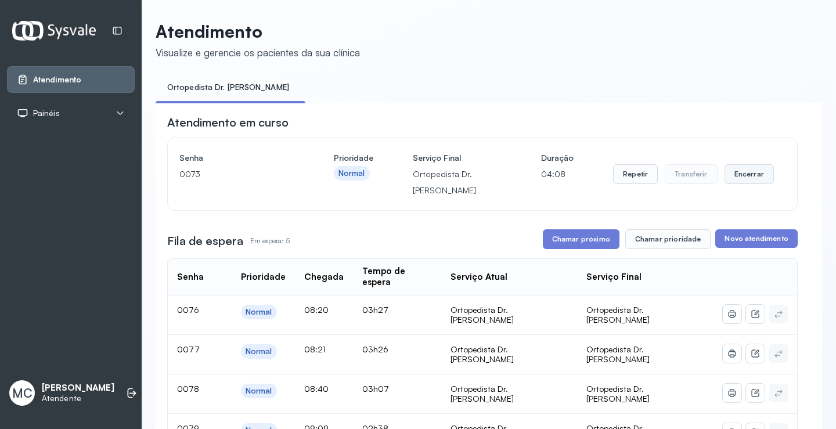
click at [729, 180] on button "Encerrar" at bounding box center [749, 174] width 49 height 20
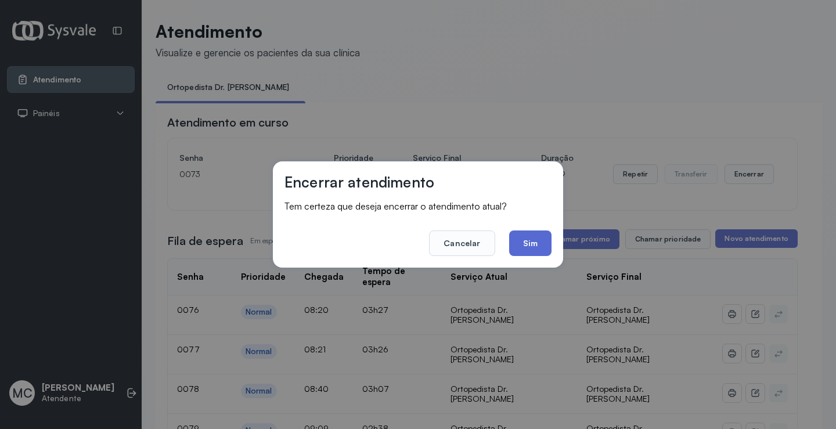
click at [534, 250] on button "Sim" at bounding box center [530, 244] width 42 height 26
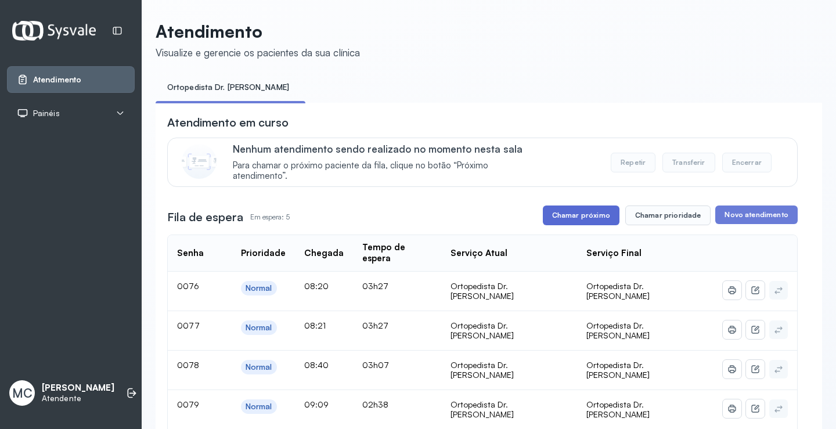
click at [593, 225] on button "Chamar próximo" at bounding box center [581, 216] width 77 height 20
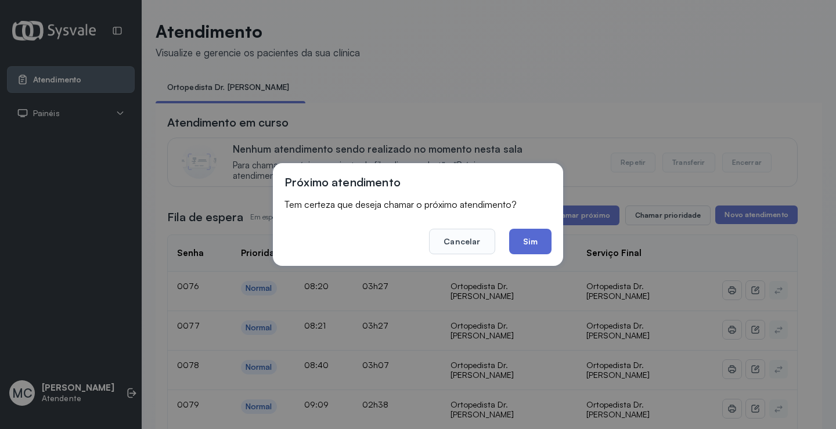
click at [545, 237] on button "Sim" at bounding box center [530, 242] width 42 height 26
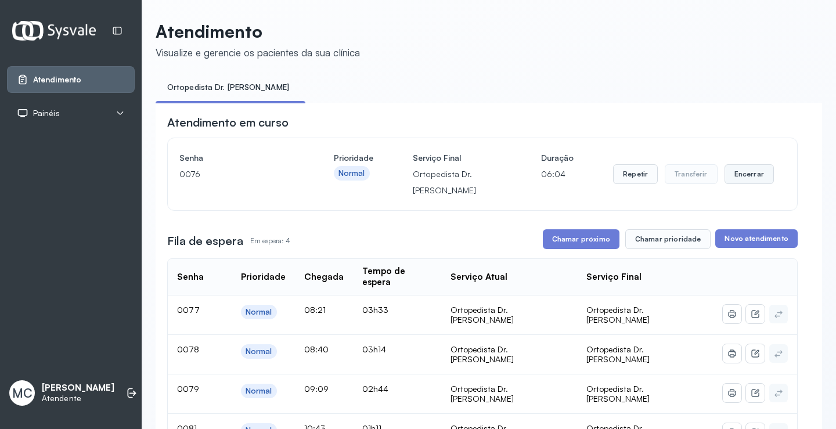
click at [728, 180] on button "Encerrar" at bounding box center [749, 174] width 49 height 20
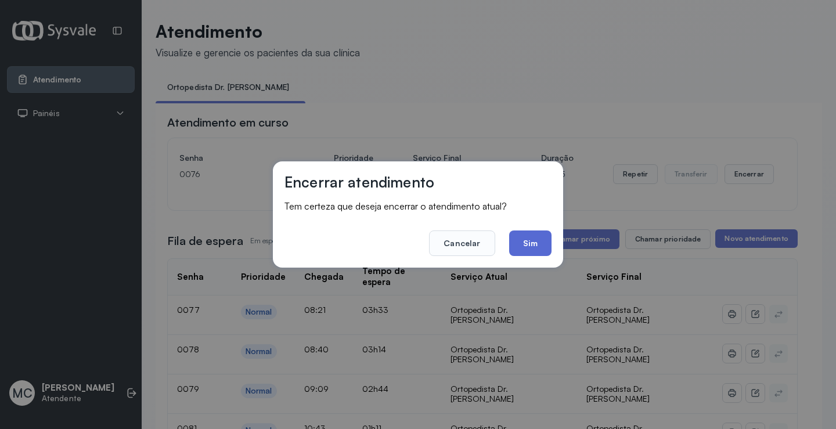
click at [527, 240] on button "Sim" at bounding box center [530, 244] width 42 height 26
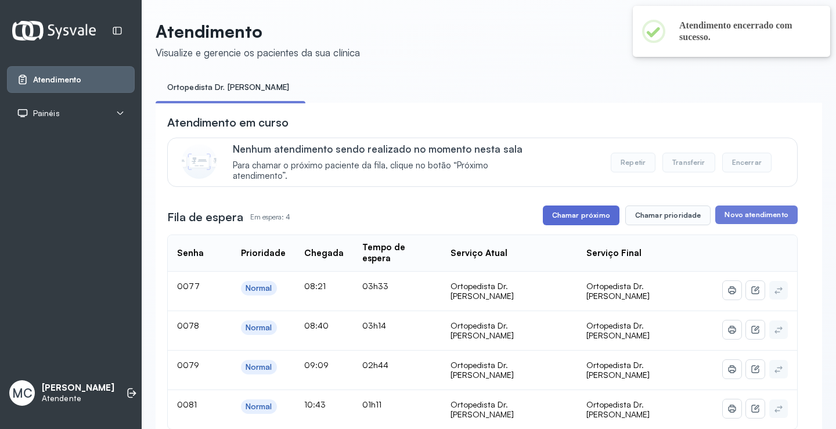
click at [583, 222] on button "Chamar próximo" at bounding box center [581, 216] width 77 height 20
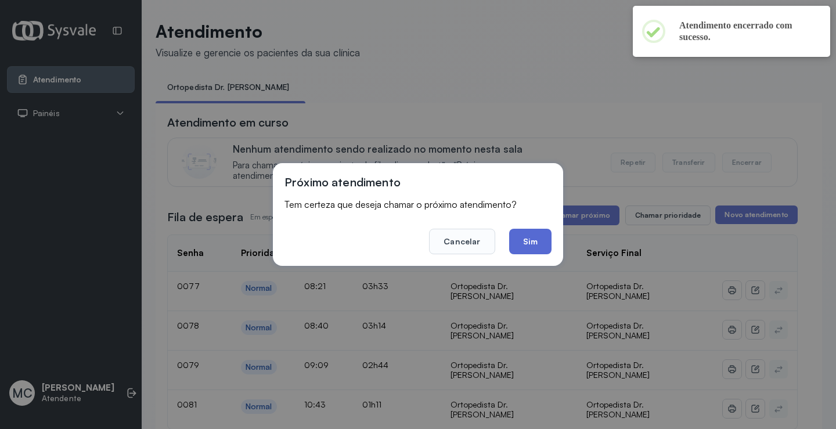
click at [526, 250] on button "Sim" at bounding box center [530, 242] width 42 height 26
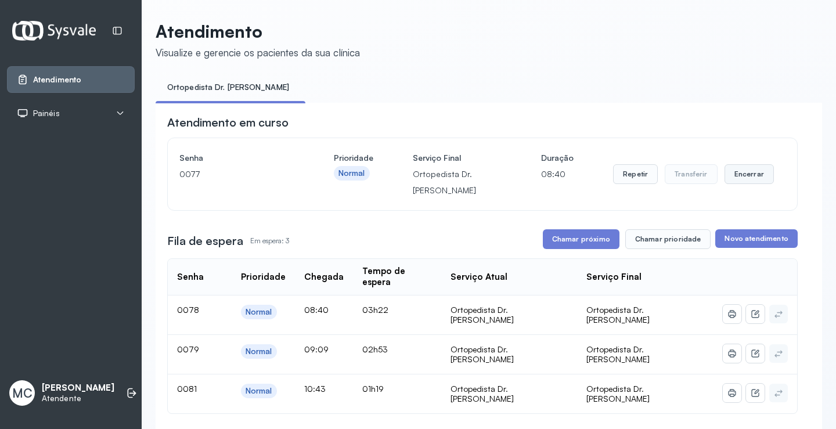
click at [756, 183] on button "Encerrar" at bounding box center [749, 174] width 49 height 20
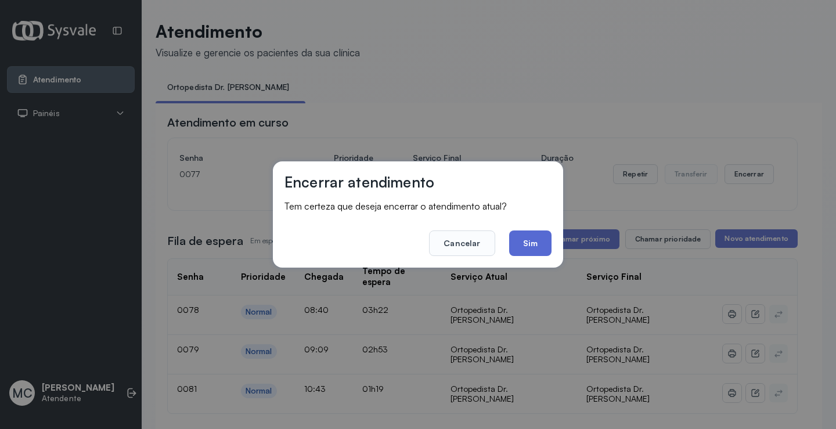
click at [540, 244] on button "Sim" at bounding box center [530, 244] width 42 height 26
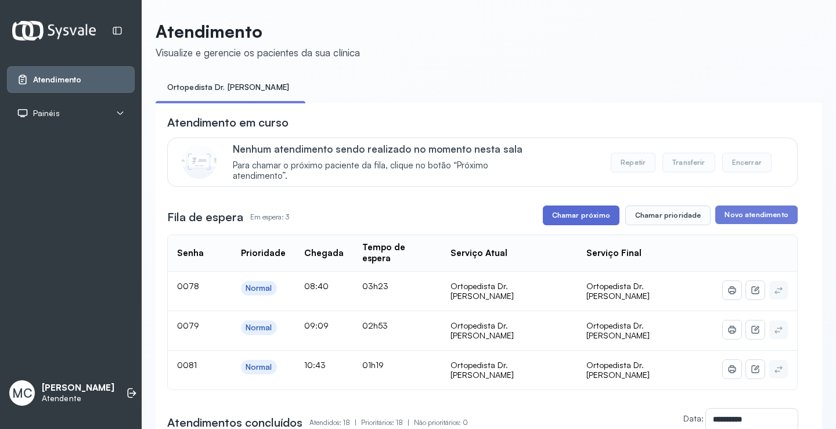
click at [602, 223] on button "Chamar próximo" at bounding box center [581, 216] width 77 height 20
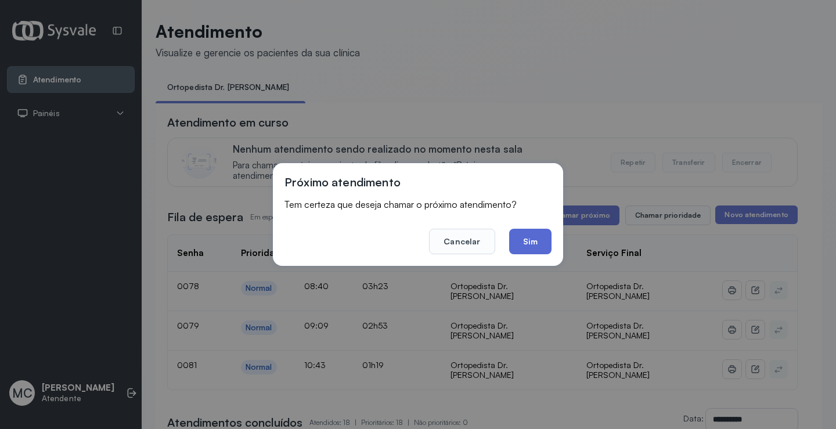
click at [534, 245] on button "Sim" at bounding box center [530, 242] width 42 height 26
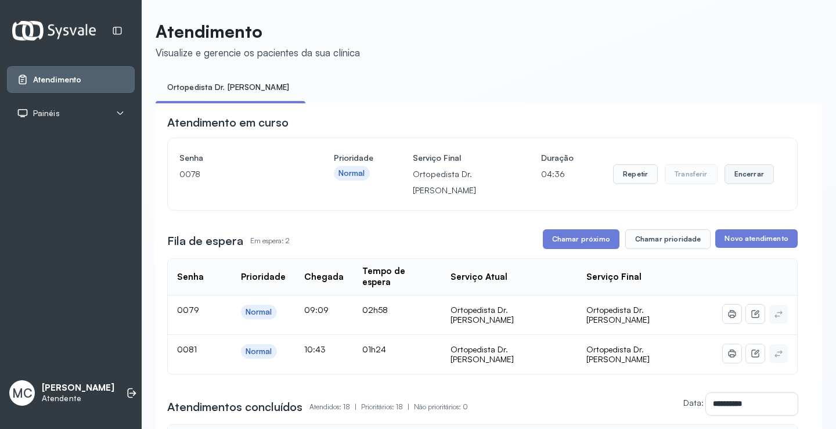
drag, startPoint x: 735, startPoint y: 166, endPoint x: 735, endPoint y: 178, distance: 12.2
click at [735, 167] on div "Repetir Transferir Encerrar" at bounding box center [693, 174] width 161 height 49
click at [735, 178] on button "Encerrar" at bounding box center [749, 174] width 49 height 20
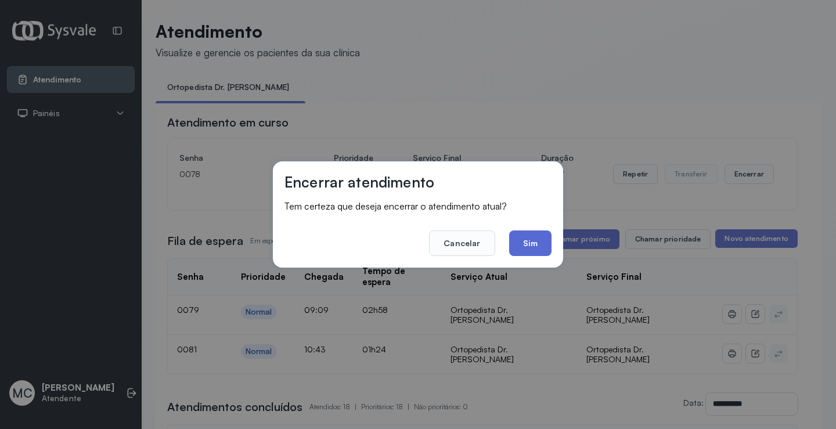
click at [538, 247] on button "Sim" at bounding box center [530, 244] width 42 height 26
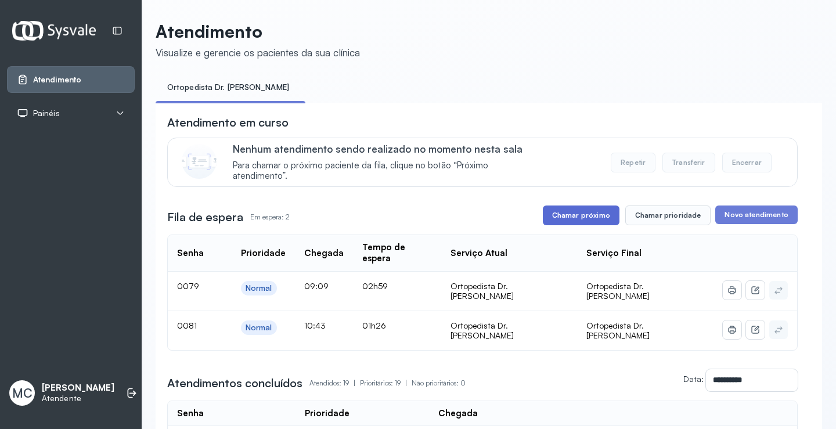
click at [569, 216] on button "Chamar próximo" at bounding box center [581, 216] width 77 height 20
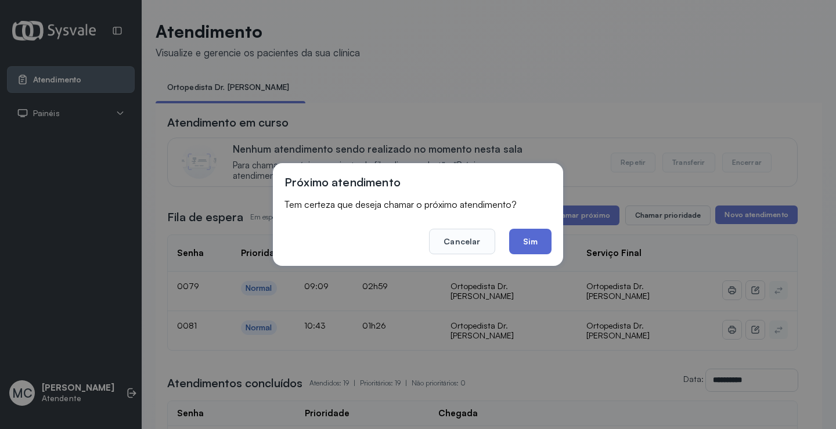
click at [530, 243] on button "Sim" at bounding box center [530, 242] width 42 height 26
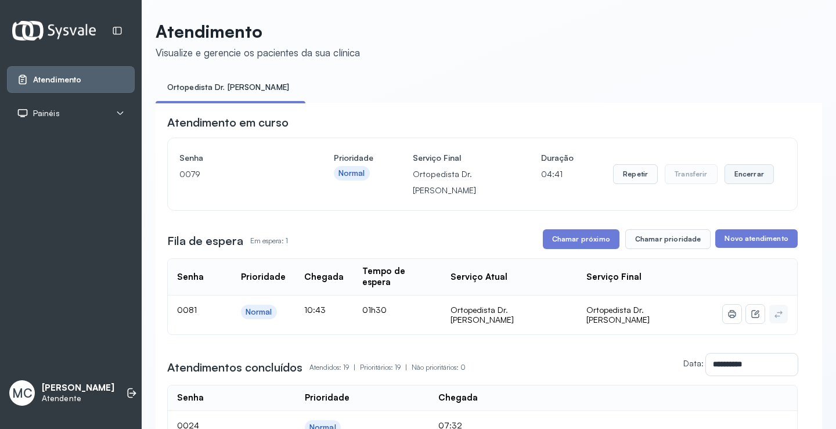
click at [739, 178] on button "Encerrar" at bounding box center [749, 174] width 49 height 20
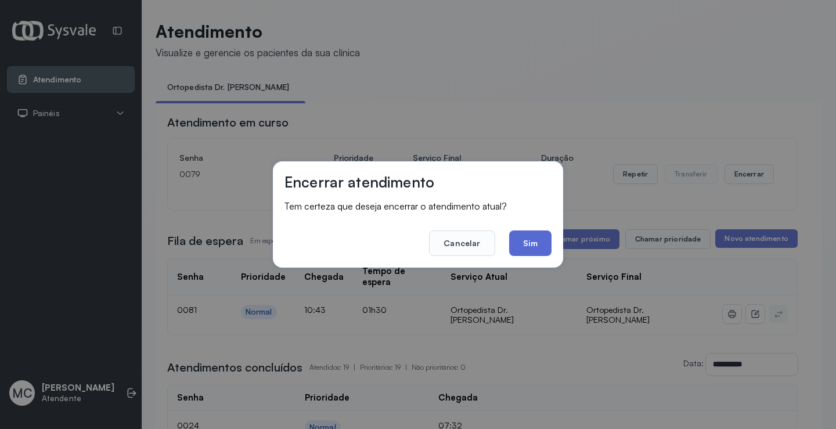
click at [537, 249] on button "Sim" at bounding box center [530, 244] width 42 height 26
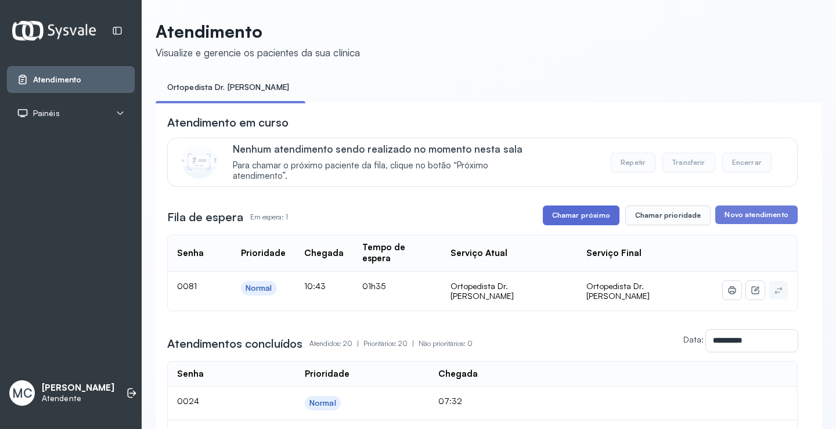
click at [557, 221] on button "Chamar próximo" at bounding box center [581, 216] width 77 height 20
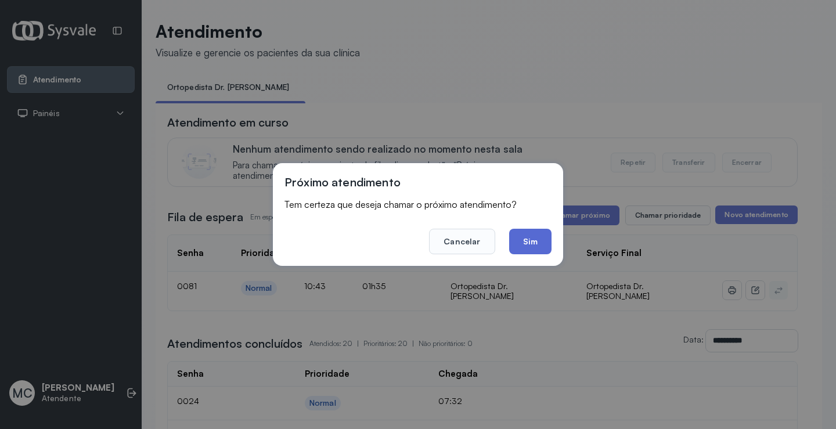
click at [536, 247] on button "Sim" at bounding box center [530, 242] width 42 height 26
